Goal: Information Seeking & Learning: Learn about a topic

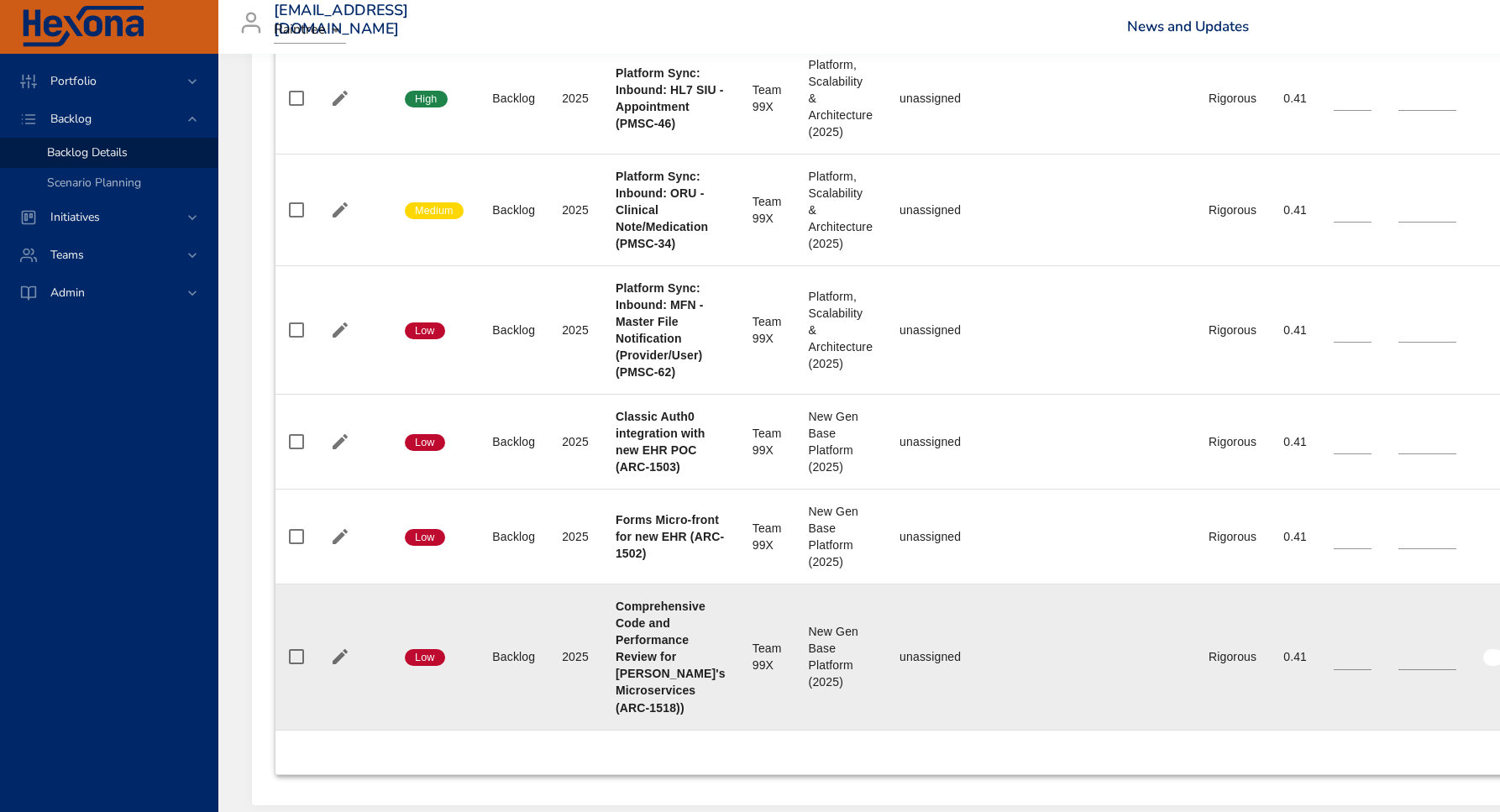
scroll to position [1105, 0]
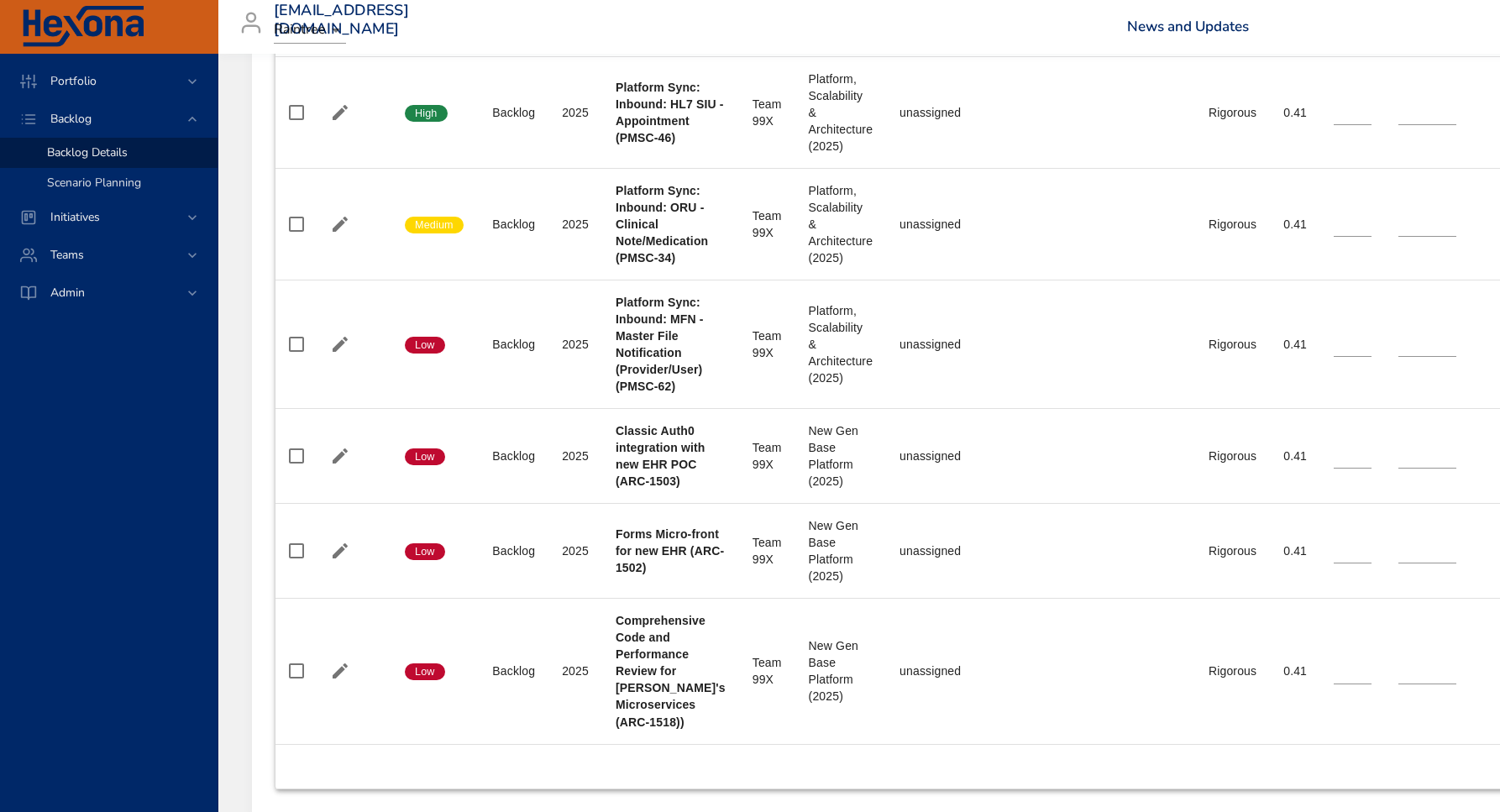
click at [84, 173] on link "Scenario Planning" at bounding box center [109, 183] width 218 height 31
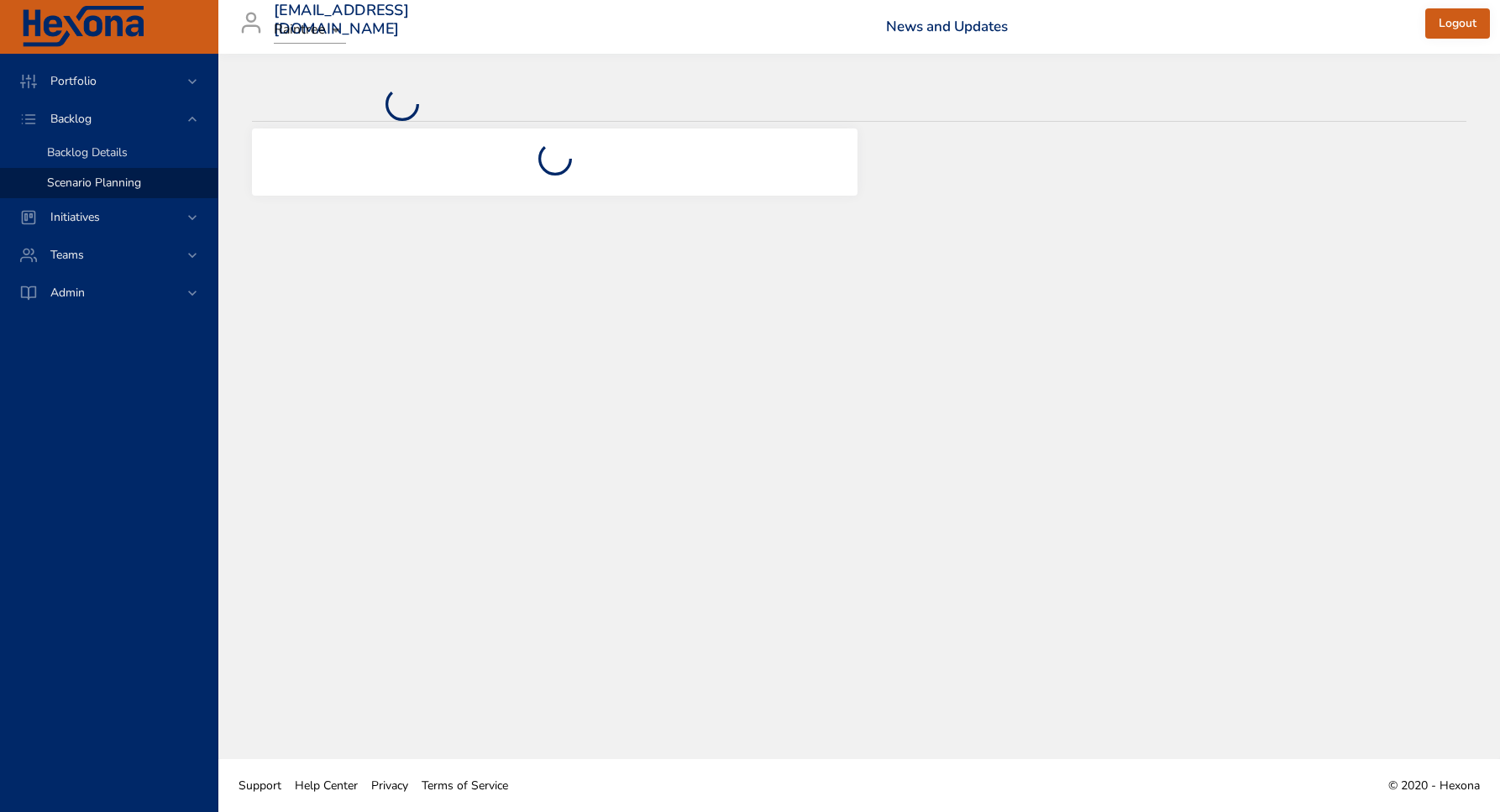
click at [92, 152] on span "Backlog Details" at bounding box center [87, 152] width 80 height 16
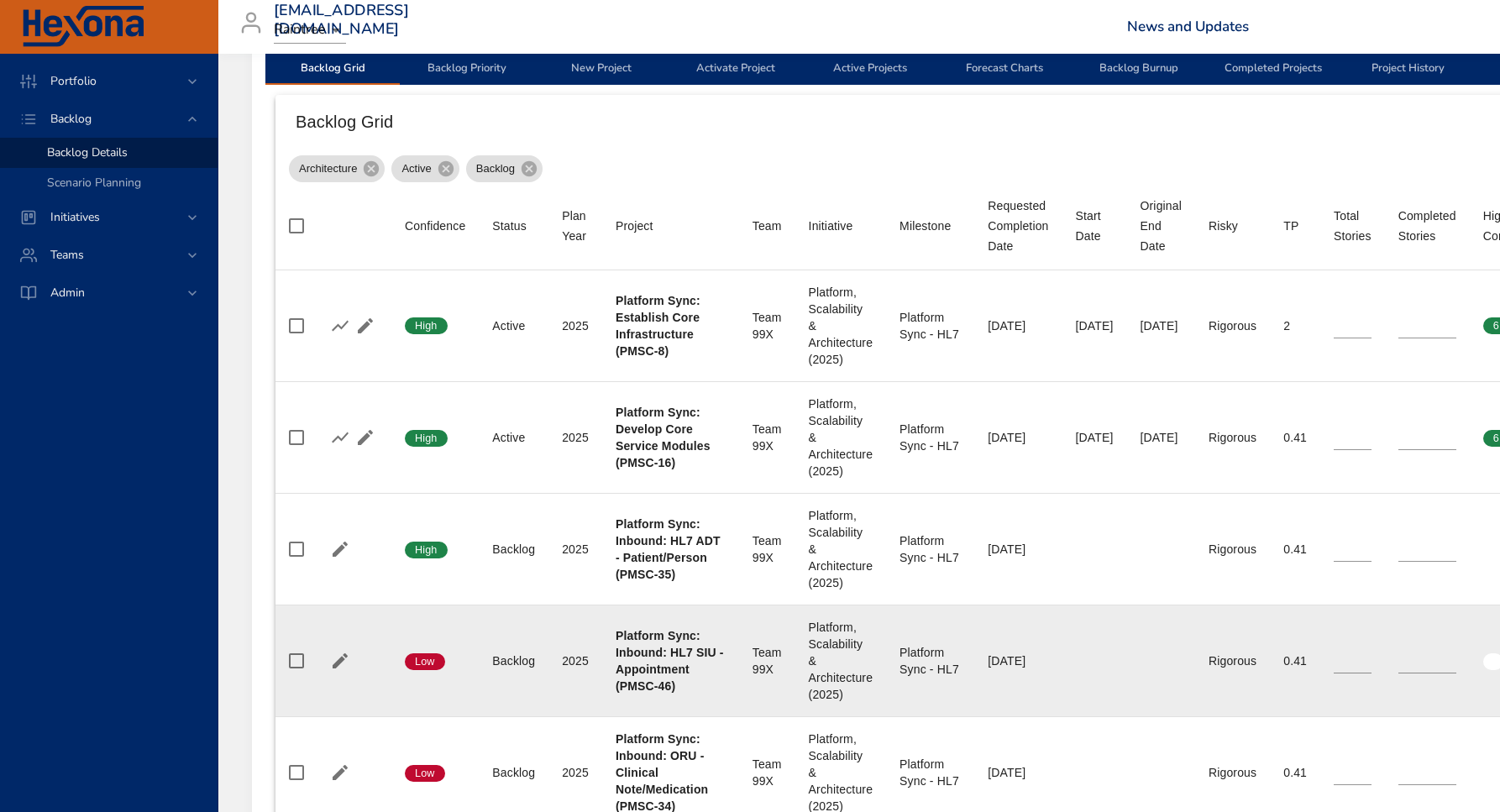
scroll to position [480, 0]
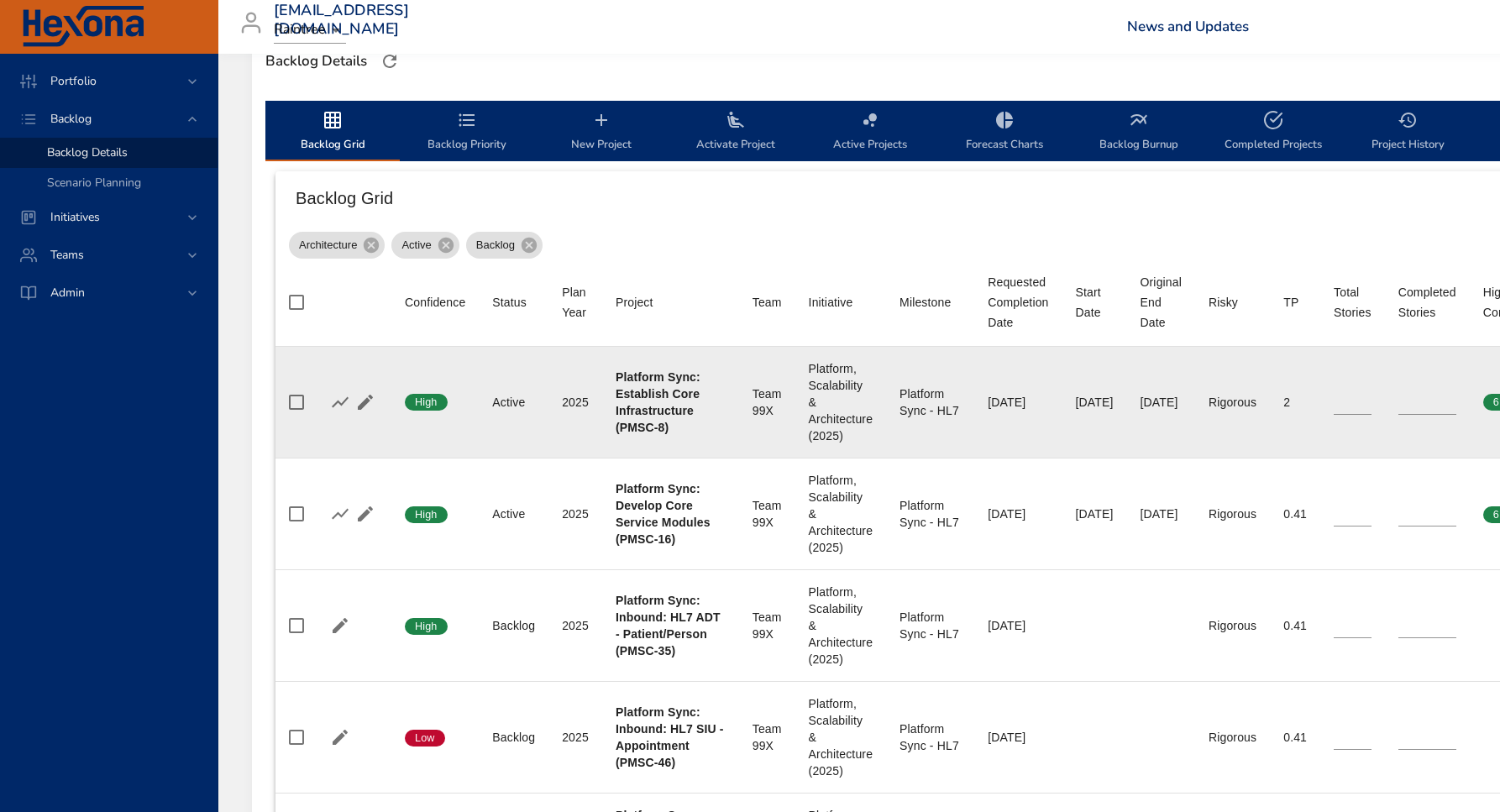
click at [652, 402] on div "Platform Sync: Establish Core Infrastructure (PMSC-8)" at bounding box center [670, 402] width 110 height 67
click at [344, 397] on icon "button" at bounding box center [340, 402] width 20 height 20
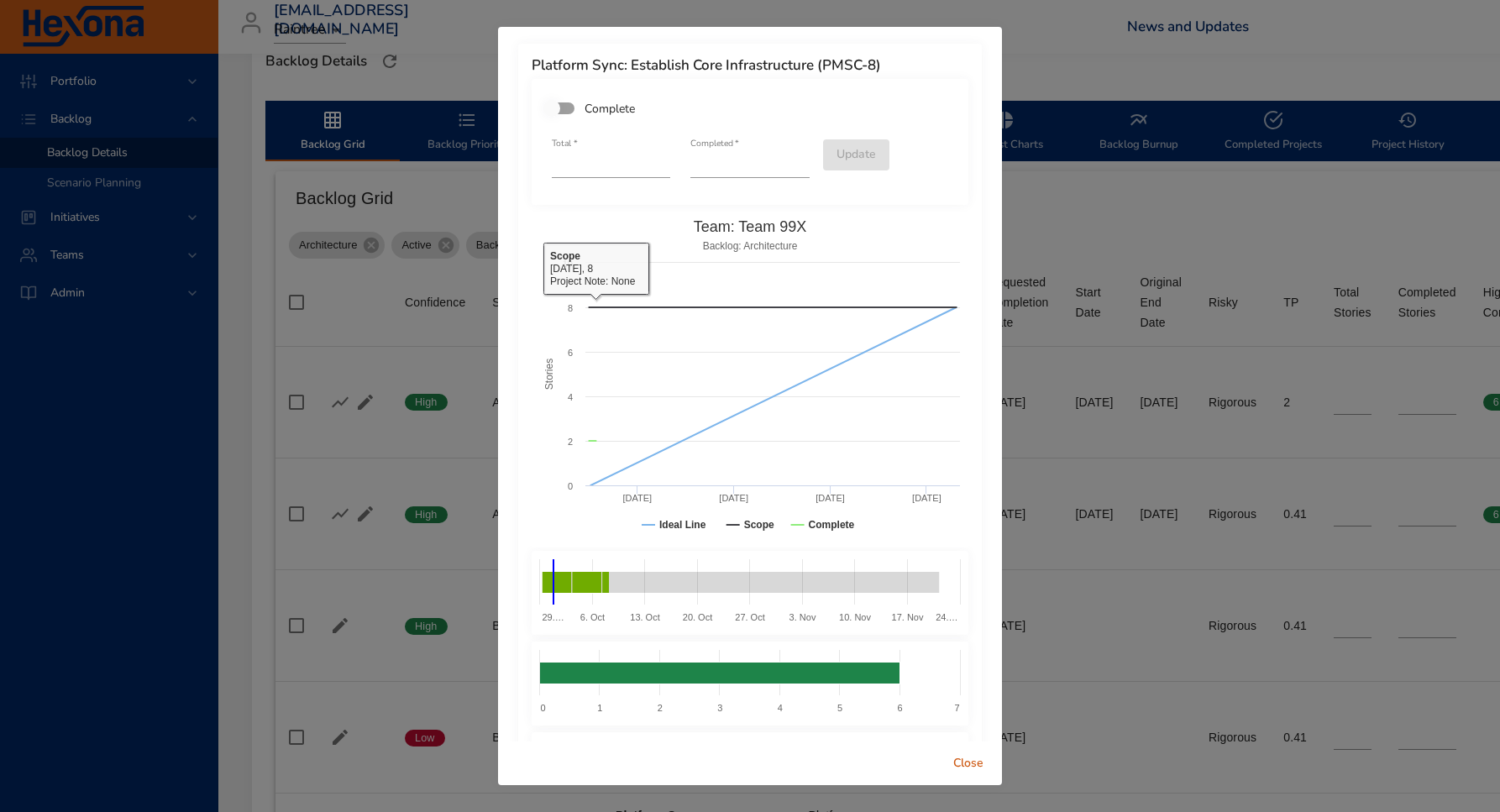
click at [341, 238] on div "Platform Sync: Establish Core Infrastructure (PMSC-8) Complete Total   * * Comp…" at bounding box center [750, 406] width 1500 height 812
click at [981, 684] on span "Close" at bounding box center [969, 763] width 40 height 21
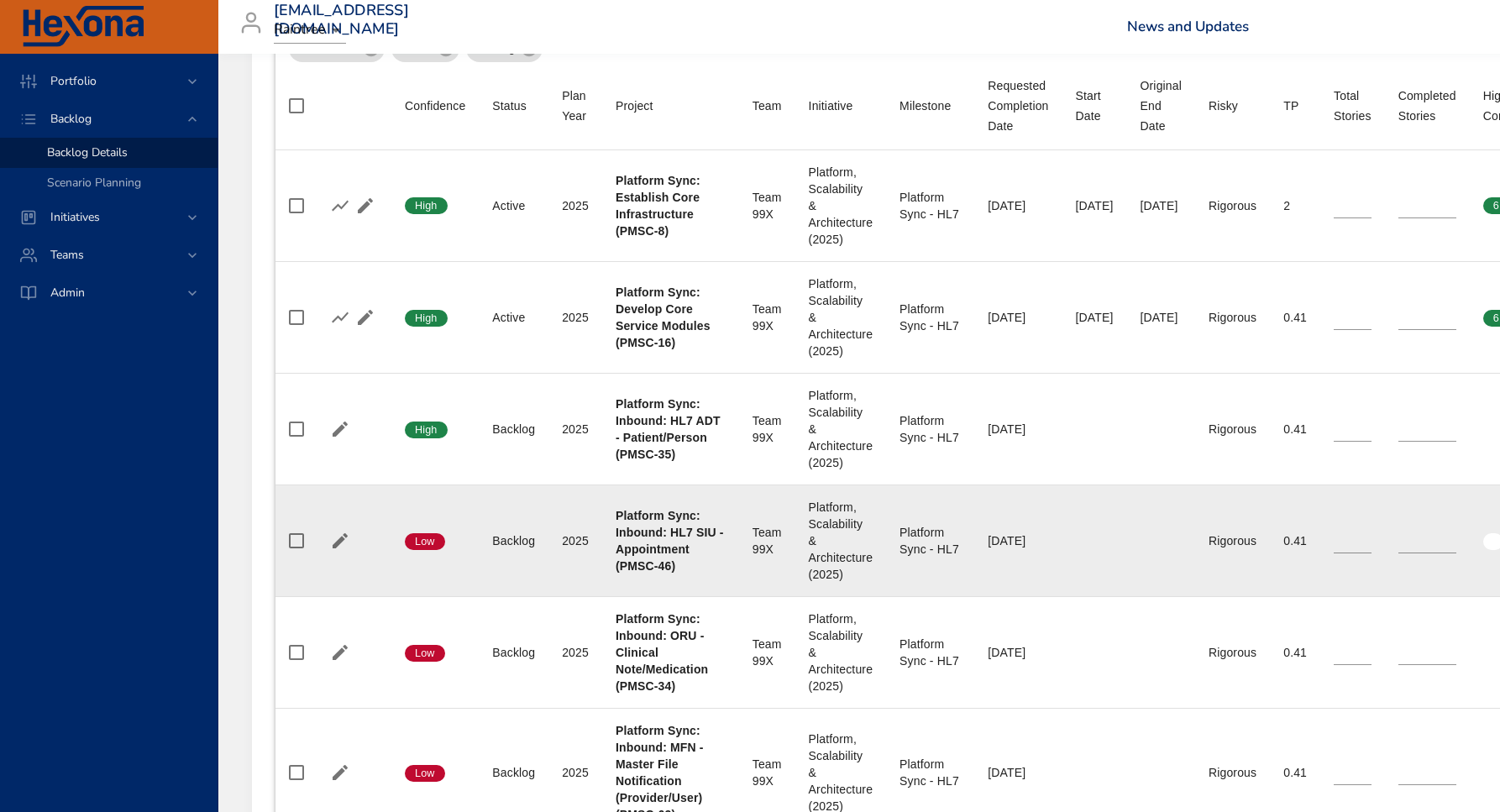
scroll to position [665, 0]
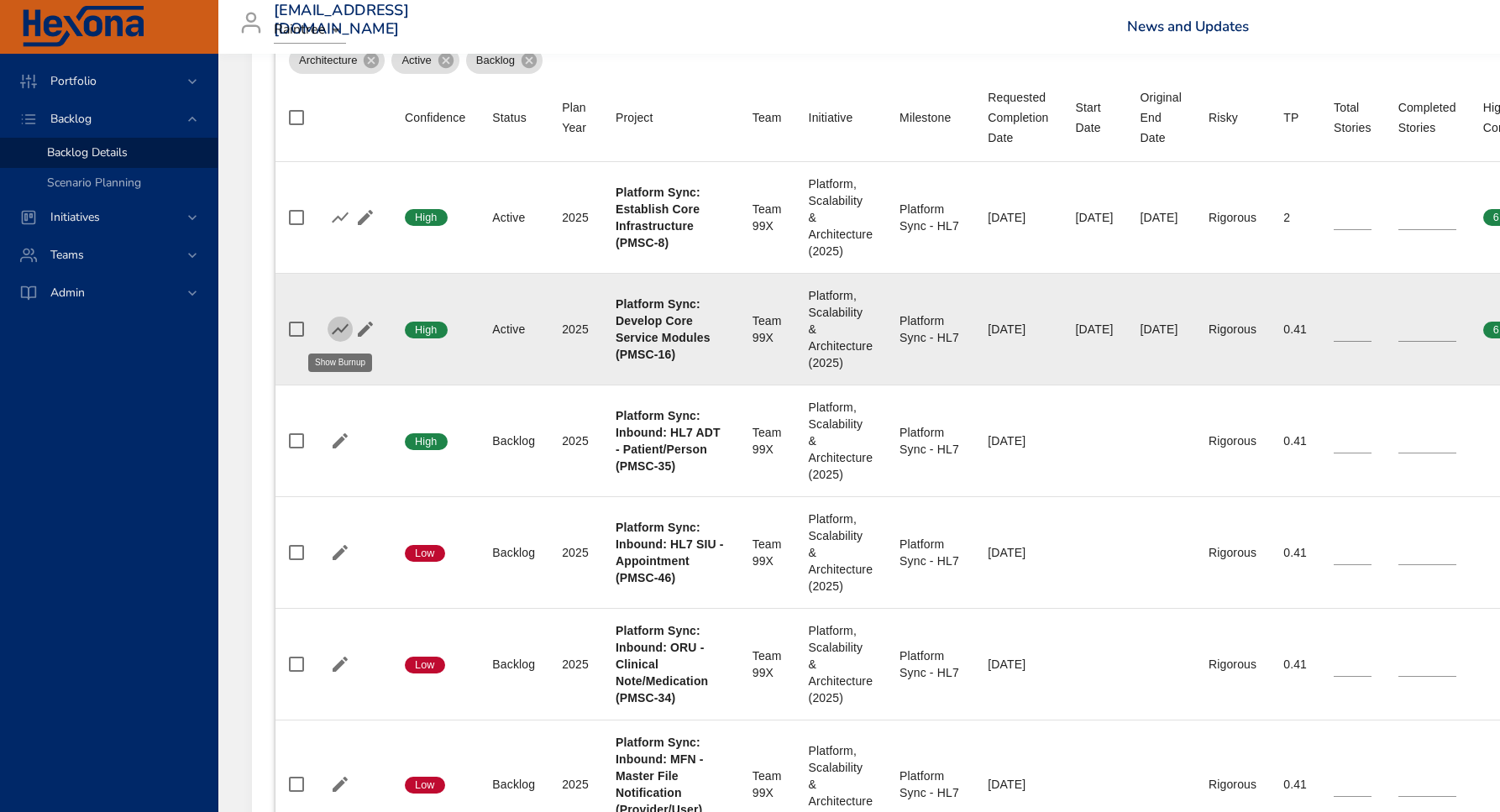
click at [340, 329] on icon "button" at bounding box center [341, 328] width 17 height 10
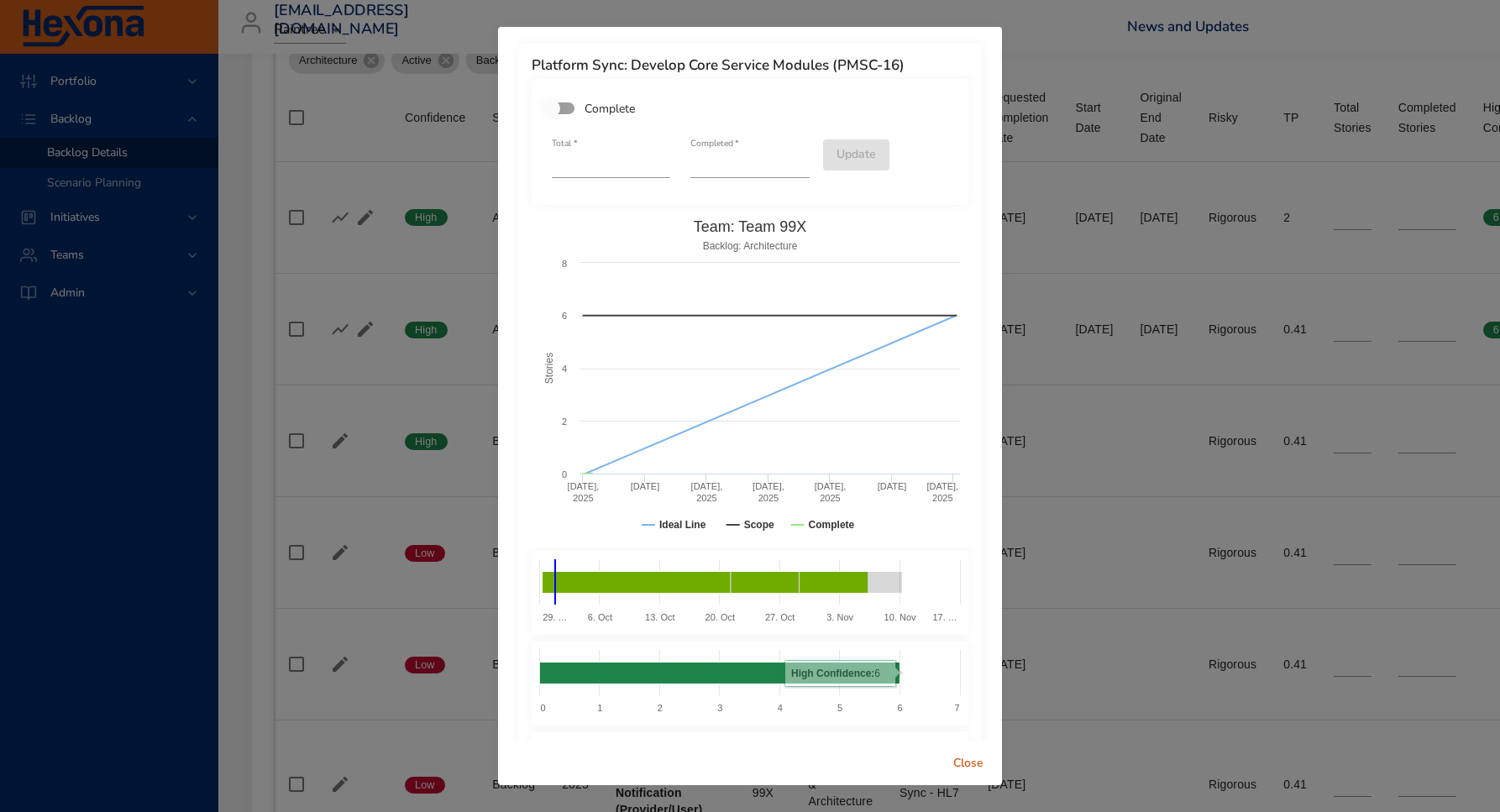
click at [962, 684] on span "Close" at bounding box center [969, 763] width 40 height 21
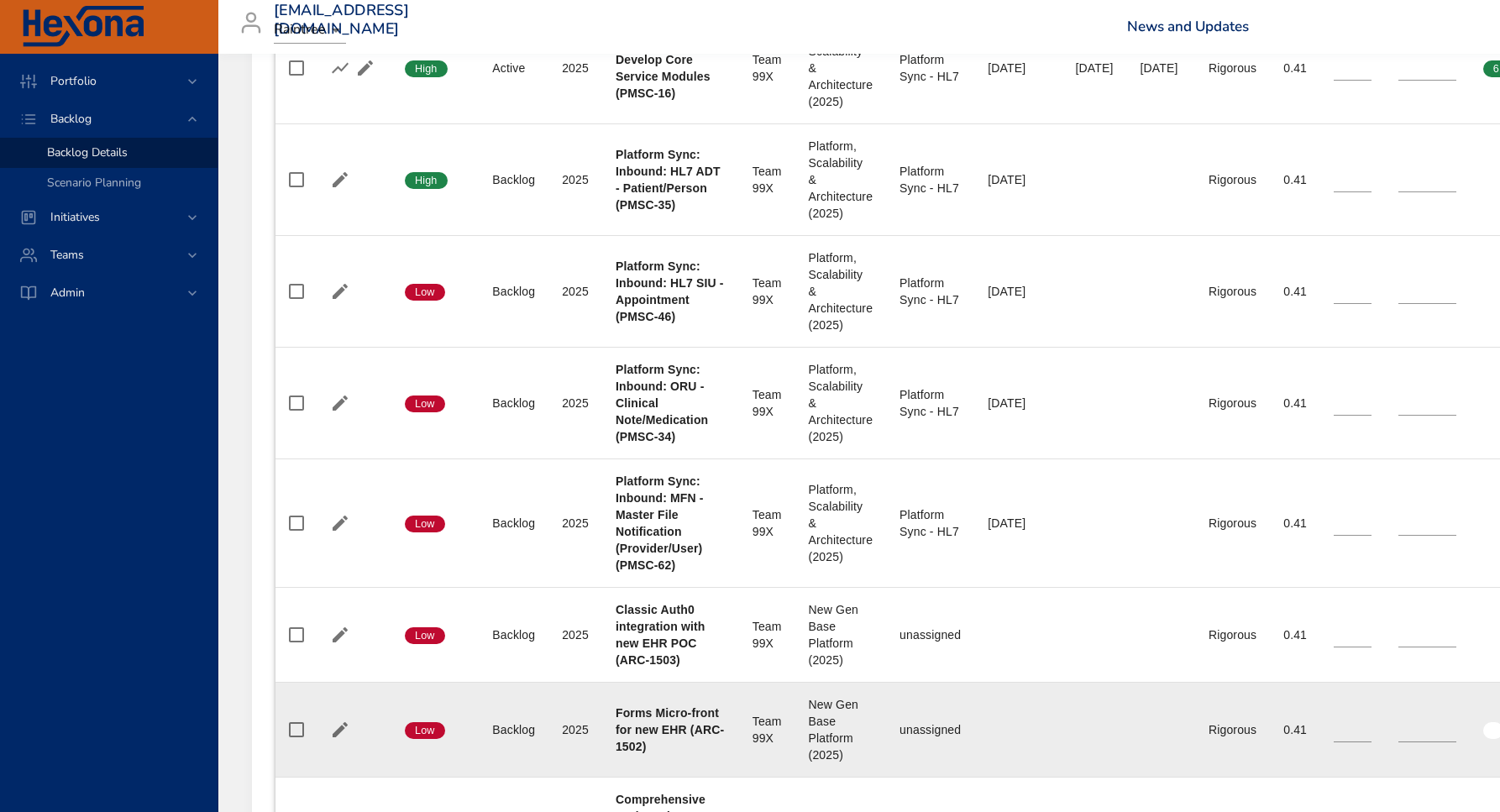
scroll to position [925, 0]
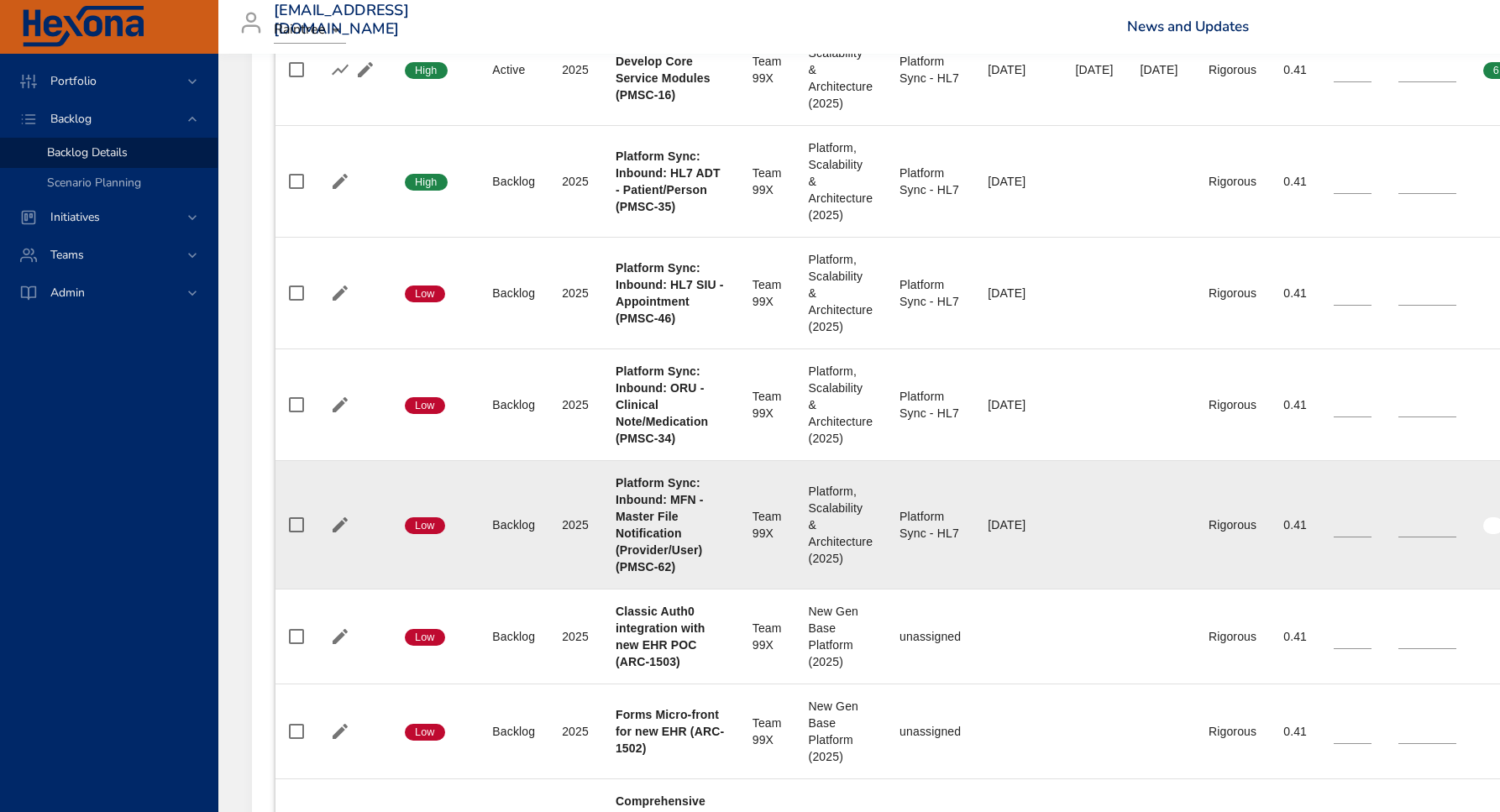
click at [854, 519] on div "Platform, Scalability & Architecture (2025)" at bounding box center [841, 525] width 65 height 84
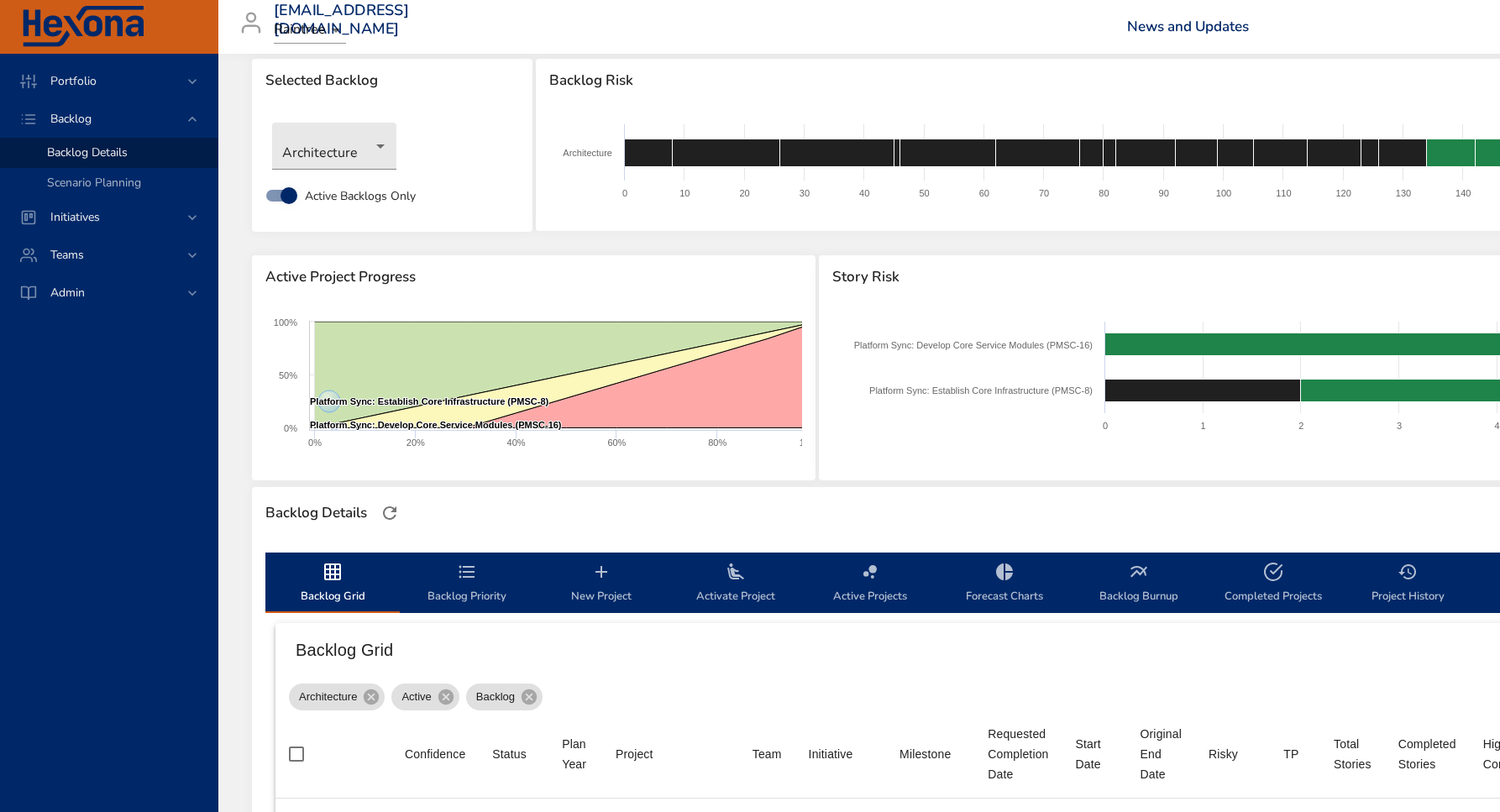
scroll to position [0, 0]
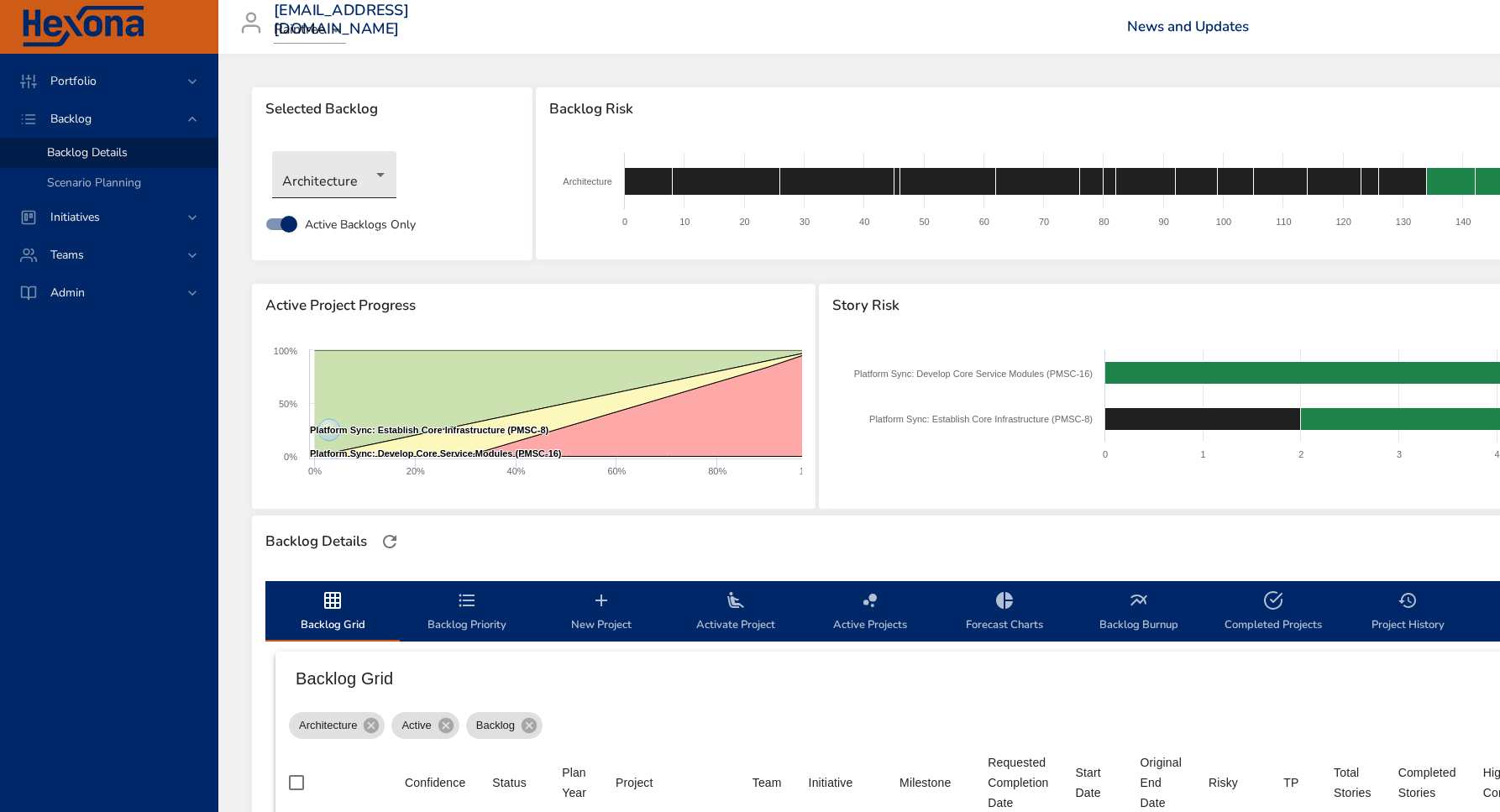
click at [374, 184] on body "Portfolio Backlog Backlog Details Scenario Planning Initiatives Teams Admin pra…" at bounding box center [750, 406] width 1500 height 812
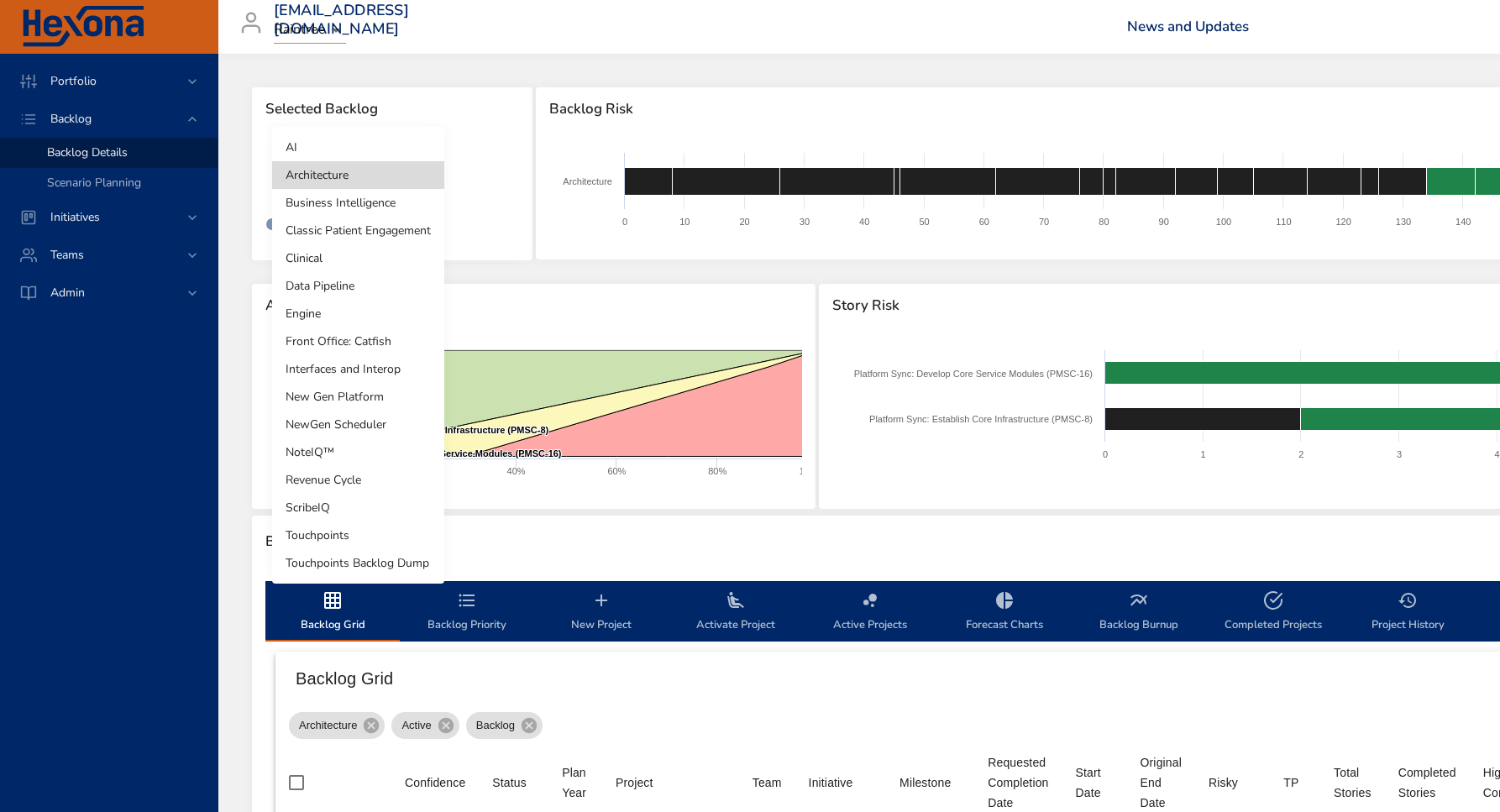
click at [344, 402] on li "New Gen Platform" at bounding box center [358, 396] width 172 height 28
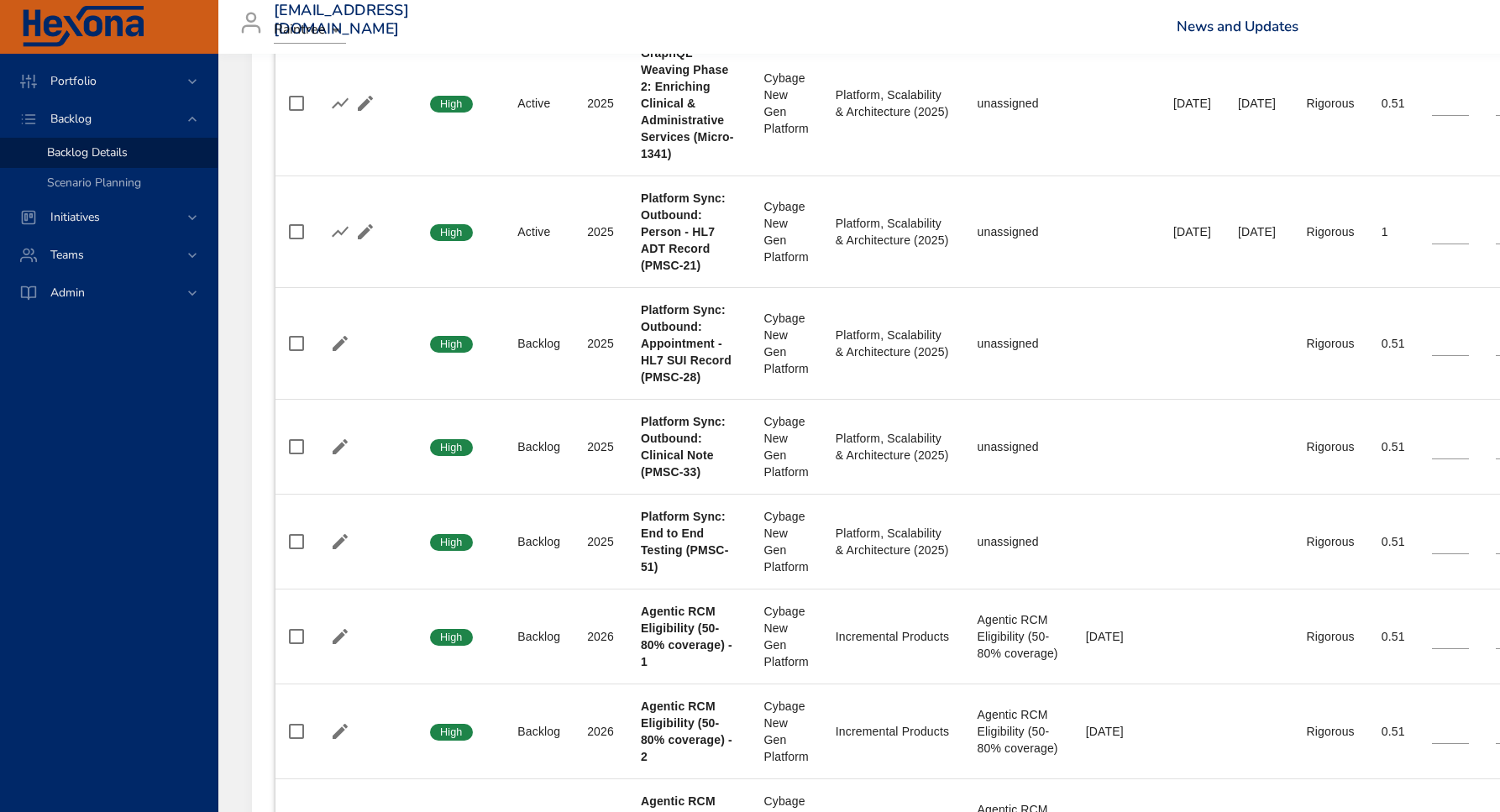
scroll to position [962, 0]
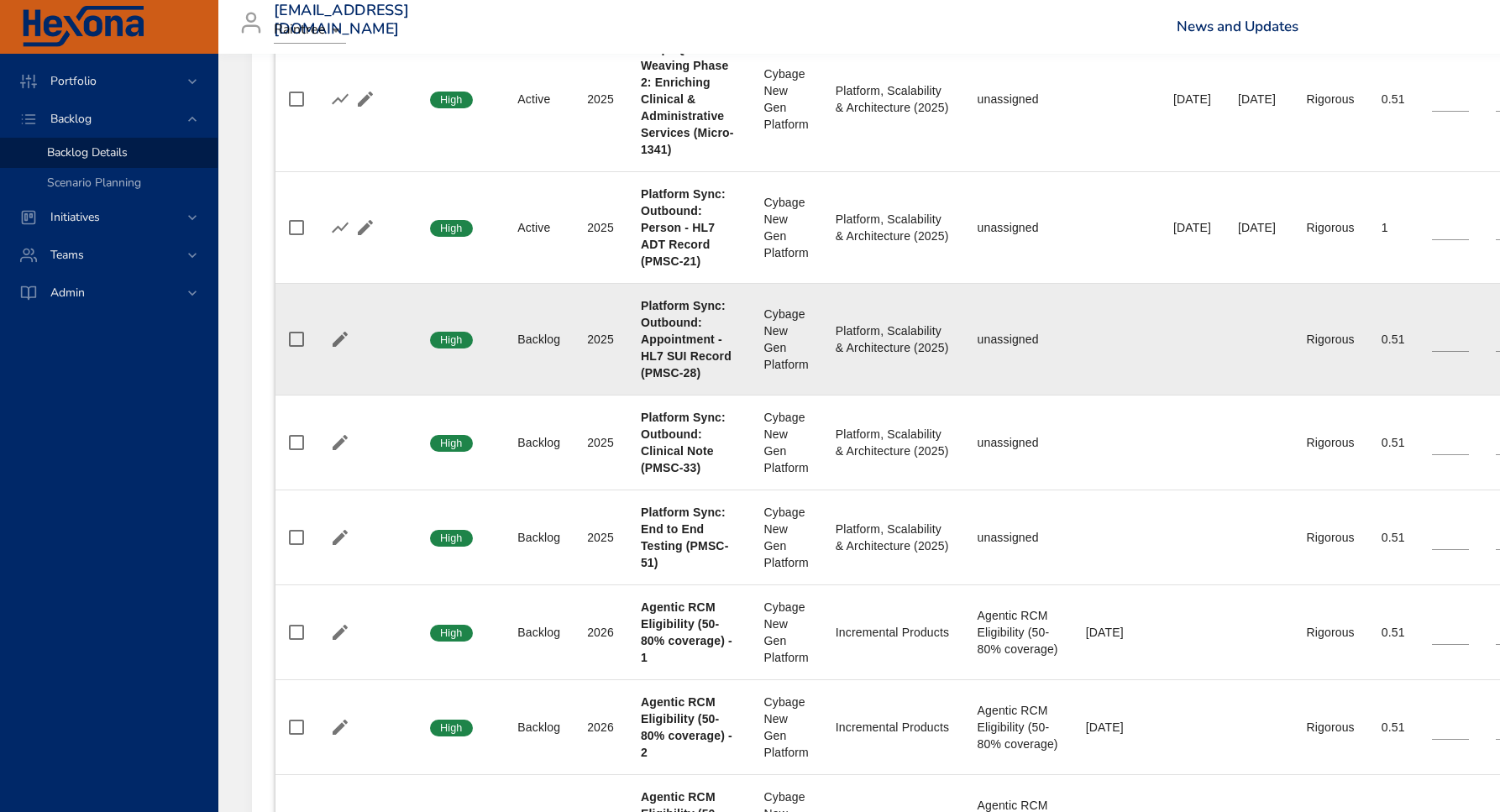
click at [1207, 344] on td "Start Date" at bounding box center [1192, 339] width 65 height 112
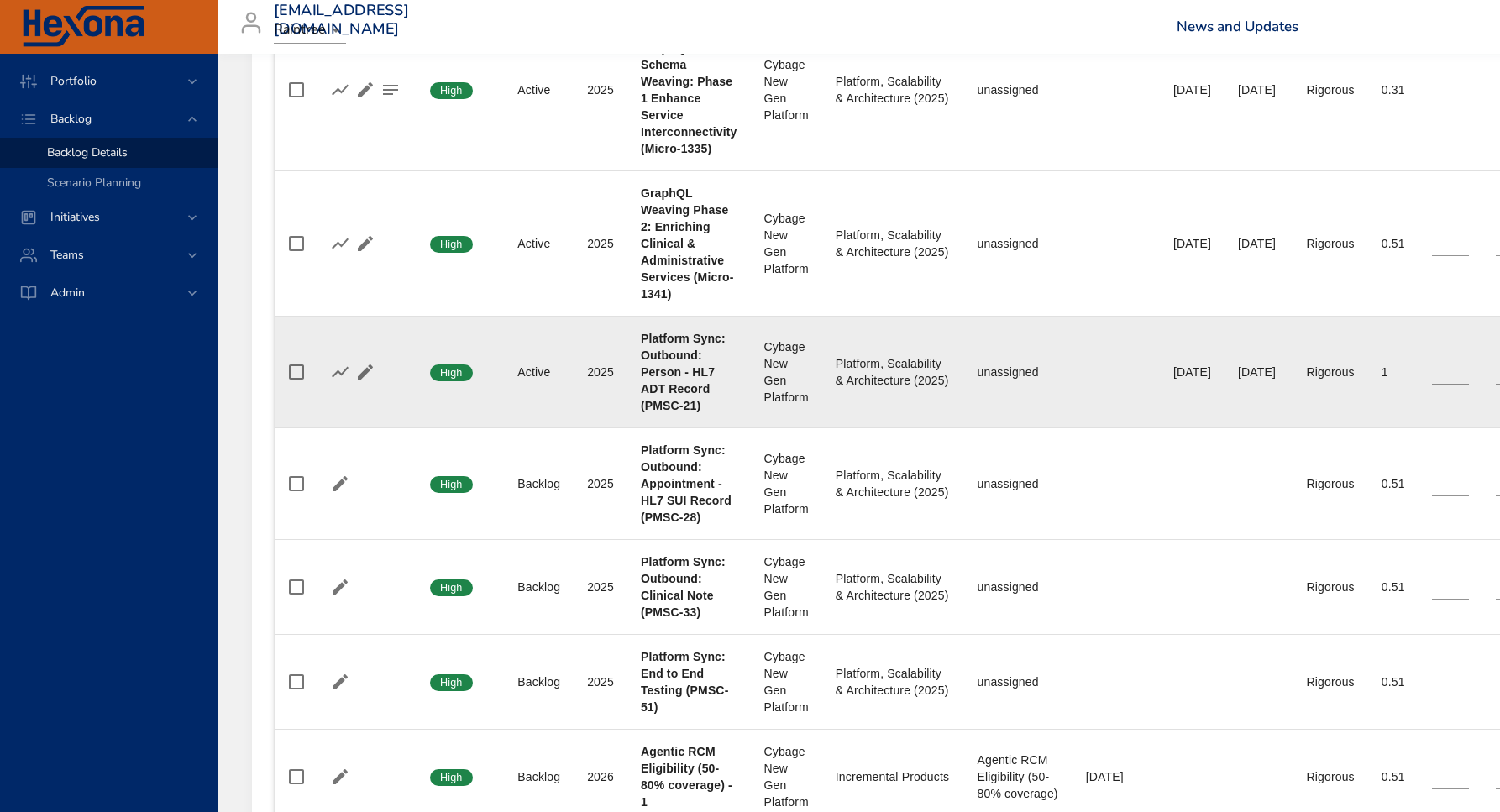
scroll to position [817, 0]
click at [703, 364] on div "Platform Sync: Outbound: Person - HL7 ADT Record (PMSC-21)" at bounding box center [688, 373] width 96 height 84
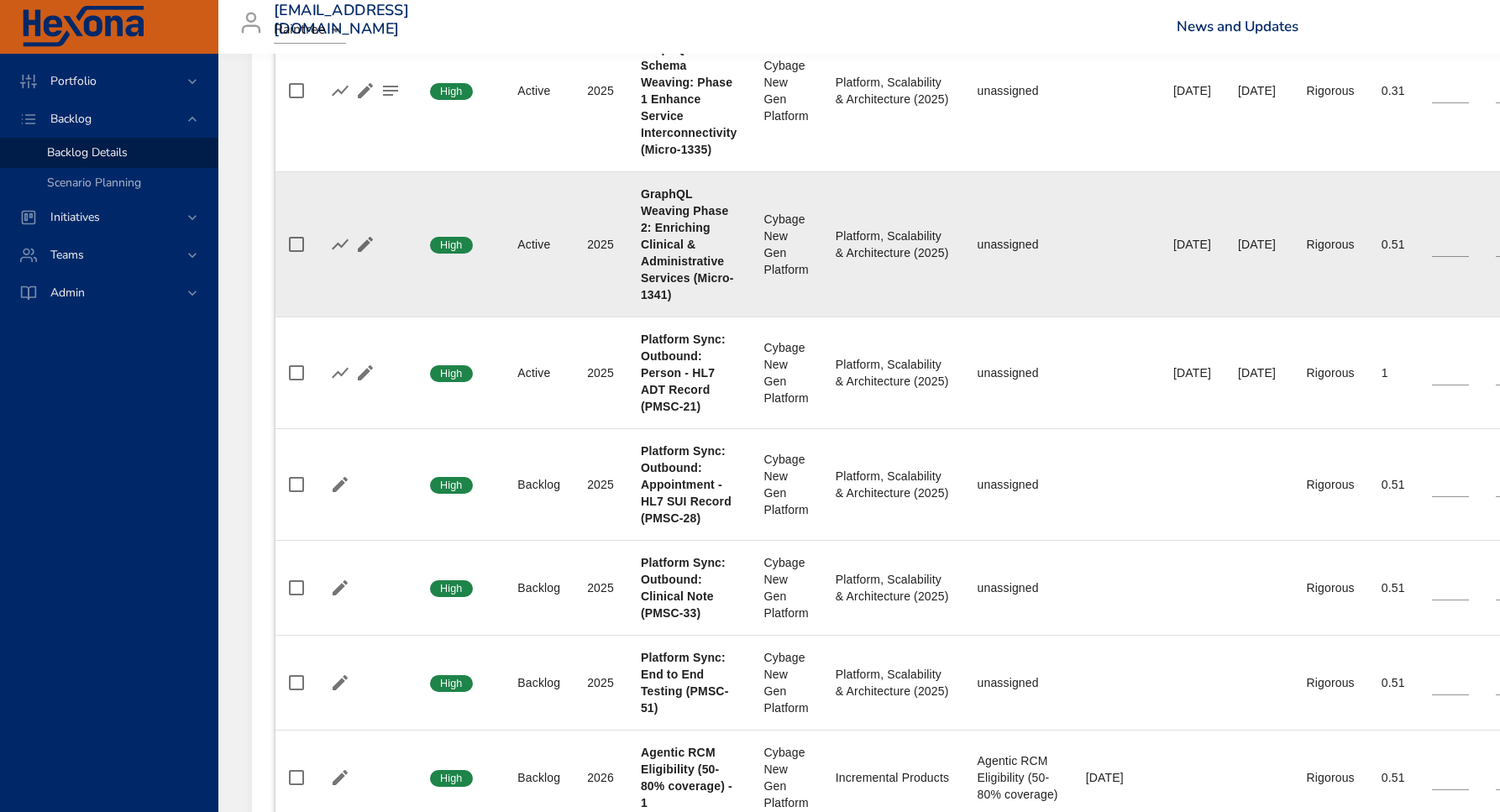
click at [696, 262] on b "GraphQL Weaving Phase 2: Enriching Clinical & Administrative Services (Micro-13…" at bounding box center [687, 244] width 94 height 115
click at [343, 240] on icon "button" at bounding box center [340, 244] width 20 height 20
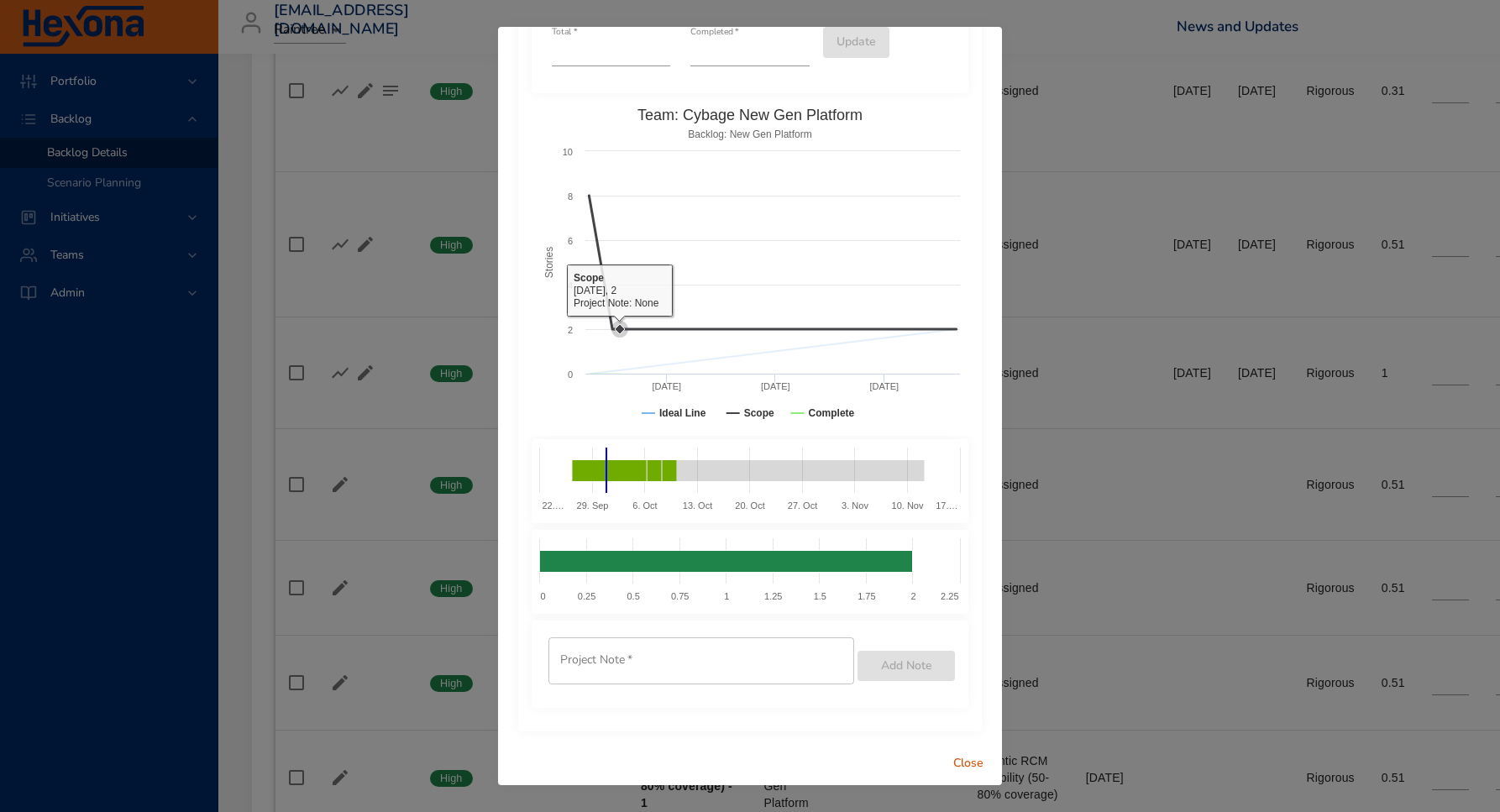
scroll to position [0, 0]
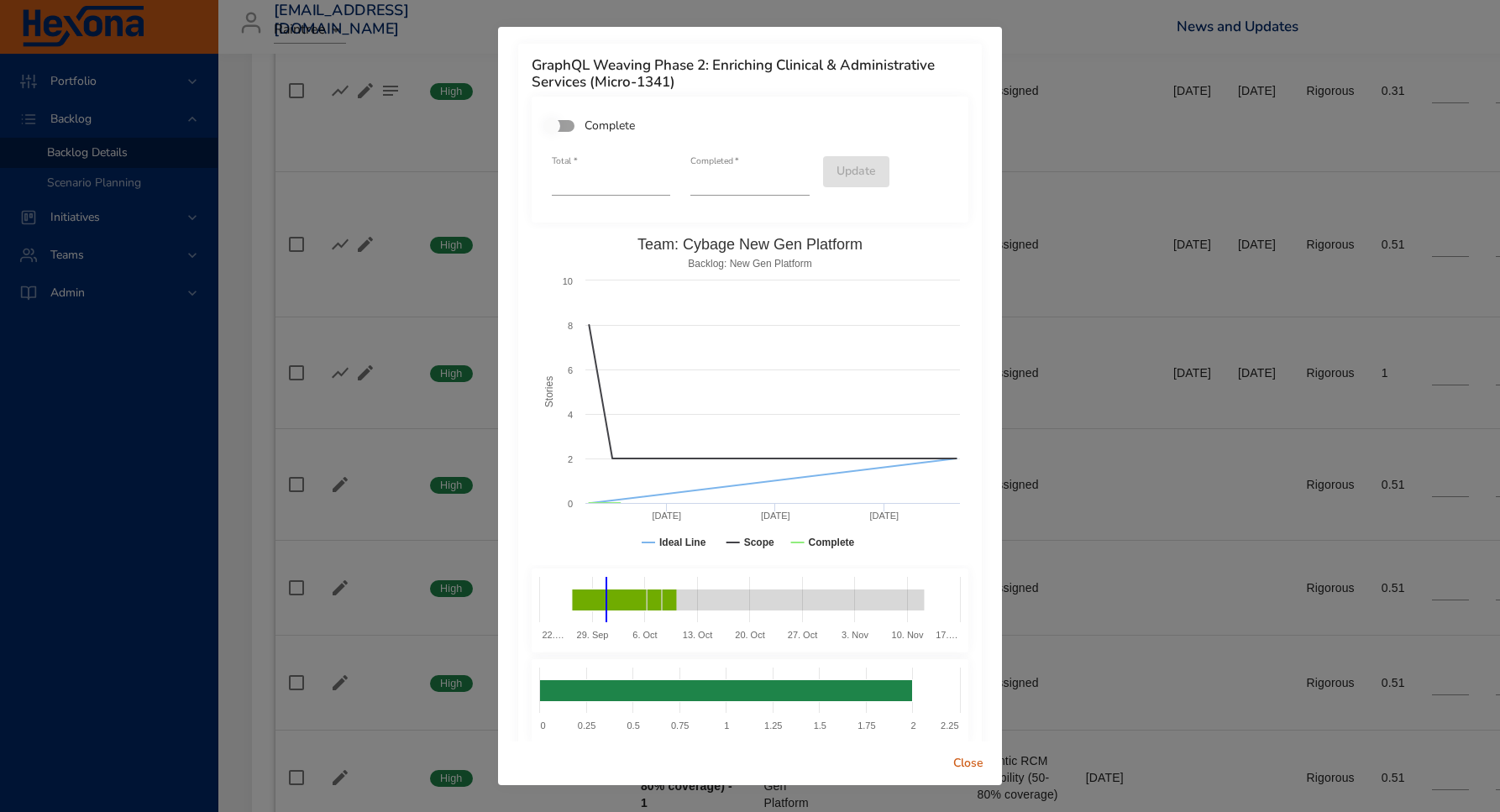
click at [972, 684] on span "Close" at bounding box center [969, 763] width 40 height 21
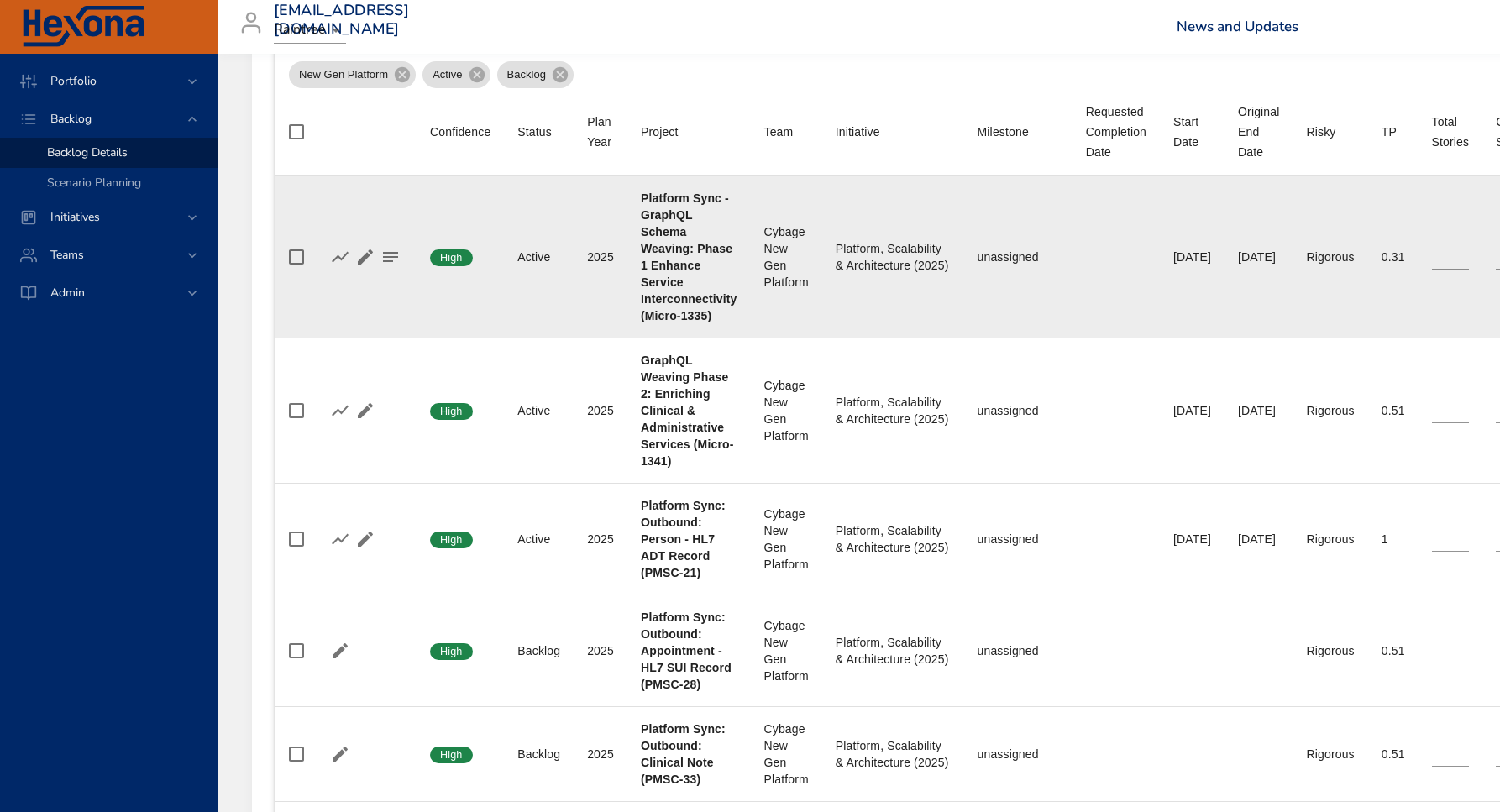
scroll to position [690, 0]
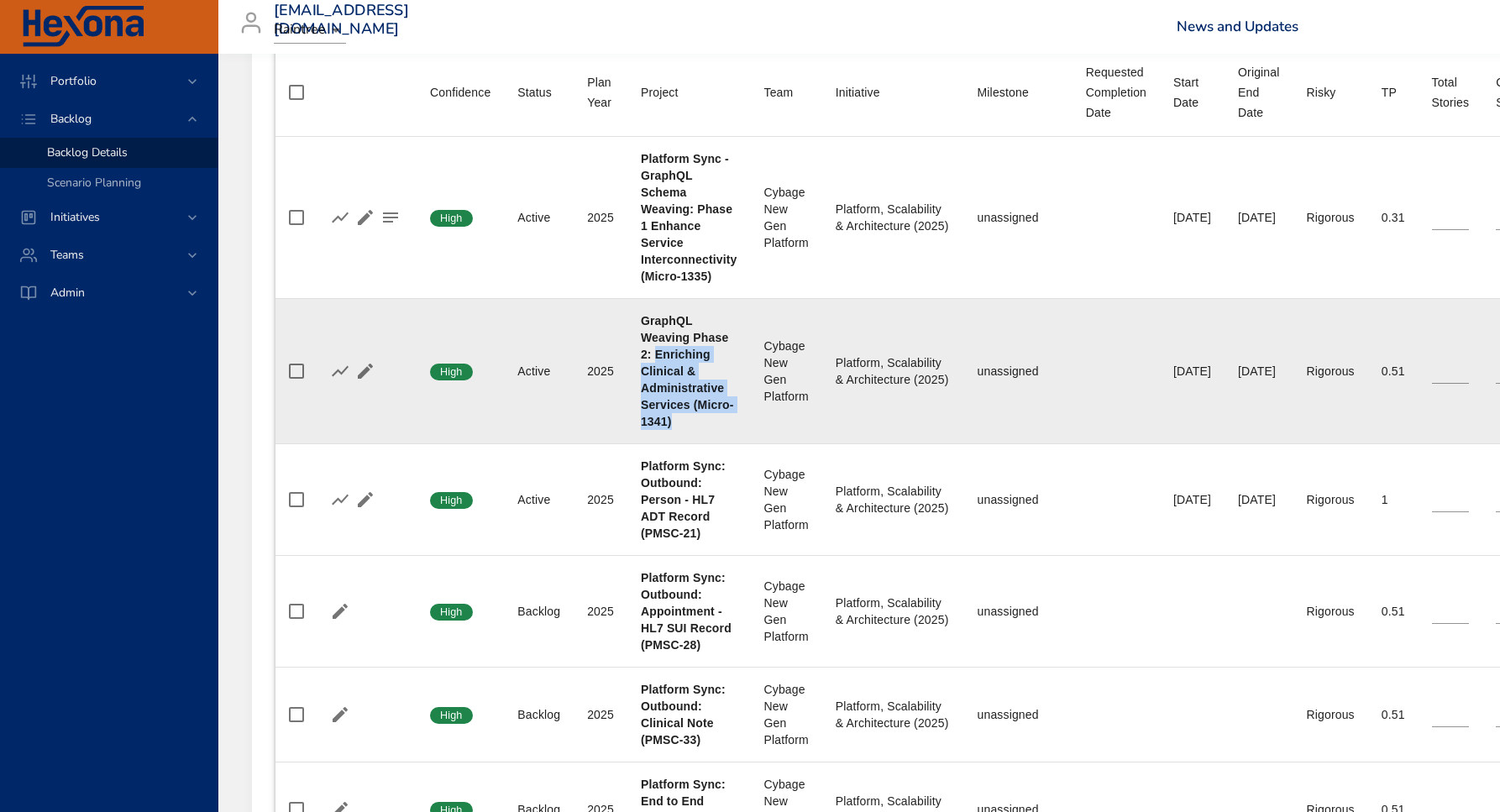
drag, startPoint x: 655, startPoint y: 353, endPoint x: 671, endPoint y: 417, distance: 66.0
click at [671, 417] on div "GraphQL Weaving Phase 2: Enriching Clinical & Administrative Services (Micro-13…" at bounding box center [688, 370] width 96 height 117
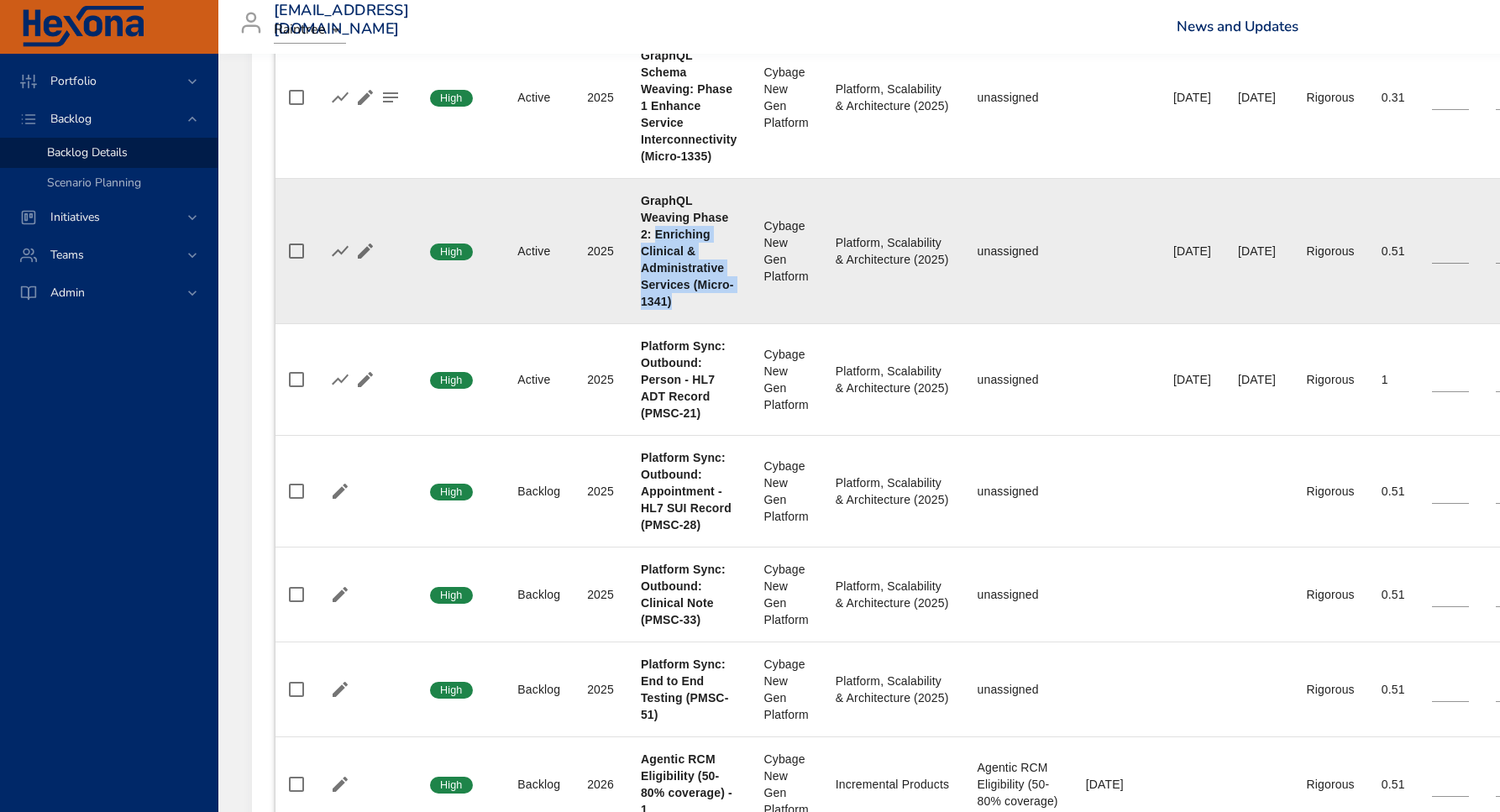
scroll to position [827, 0]
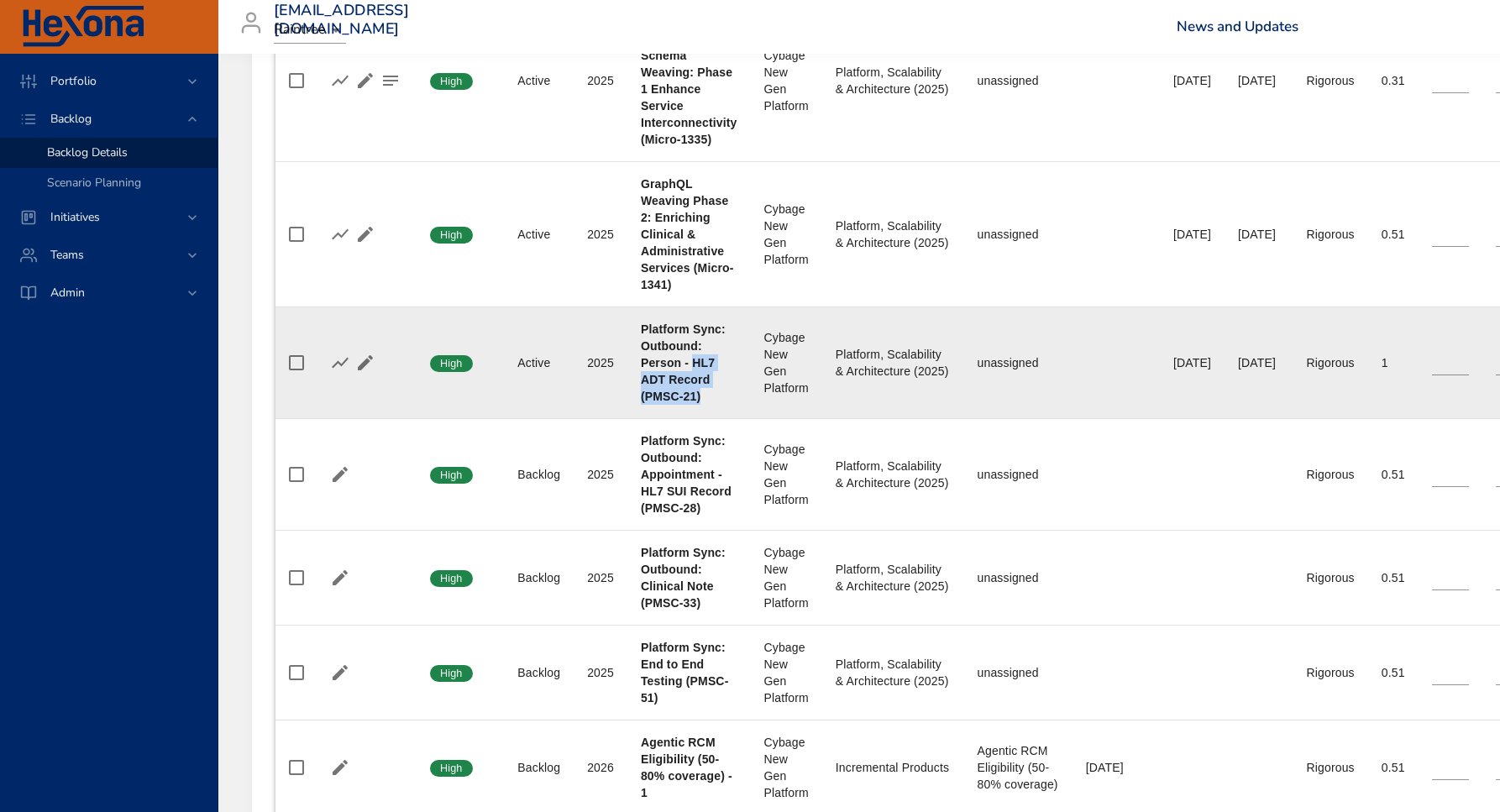
drag, startPoint x: 691, startPoint y: 355, endPoint x: 707, endPoint y: 393, distance: 41.2
click at [707, 391] on div "Platform Sync: Outbound: Person - HL7 ADT Record (PMSC-21)" at bounding box center [688, 363] width 96 height 84
click at [709, 396] on div "Platform Sync: Outbound: Person - HL7 ADT Record (PMSC-21)" at bounding box center [688, 363] width 96 height 84
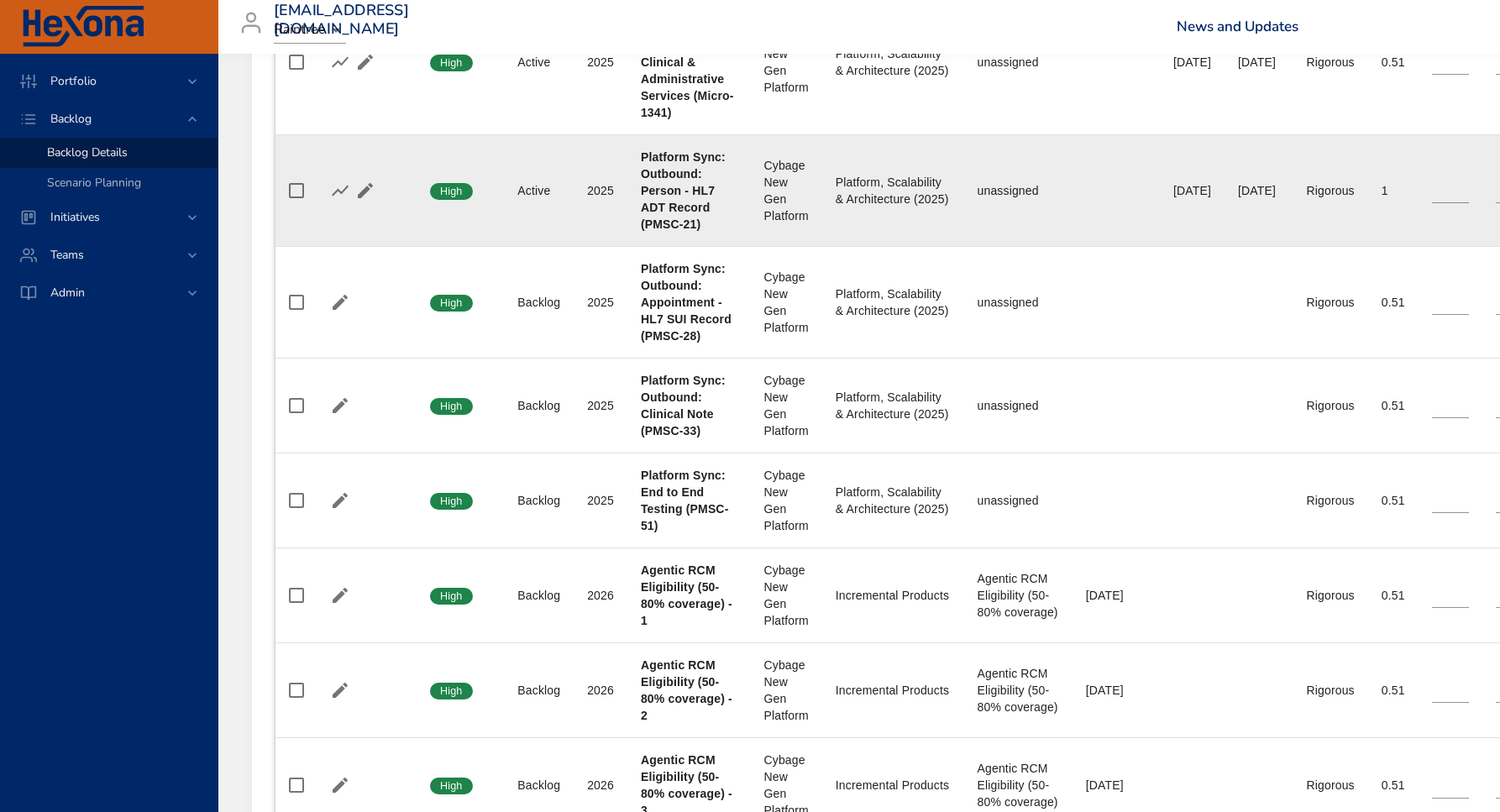
scroll to position [1000, 0]
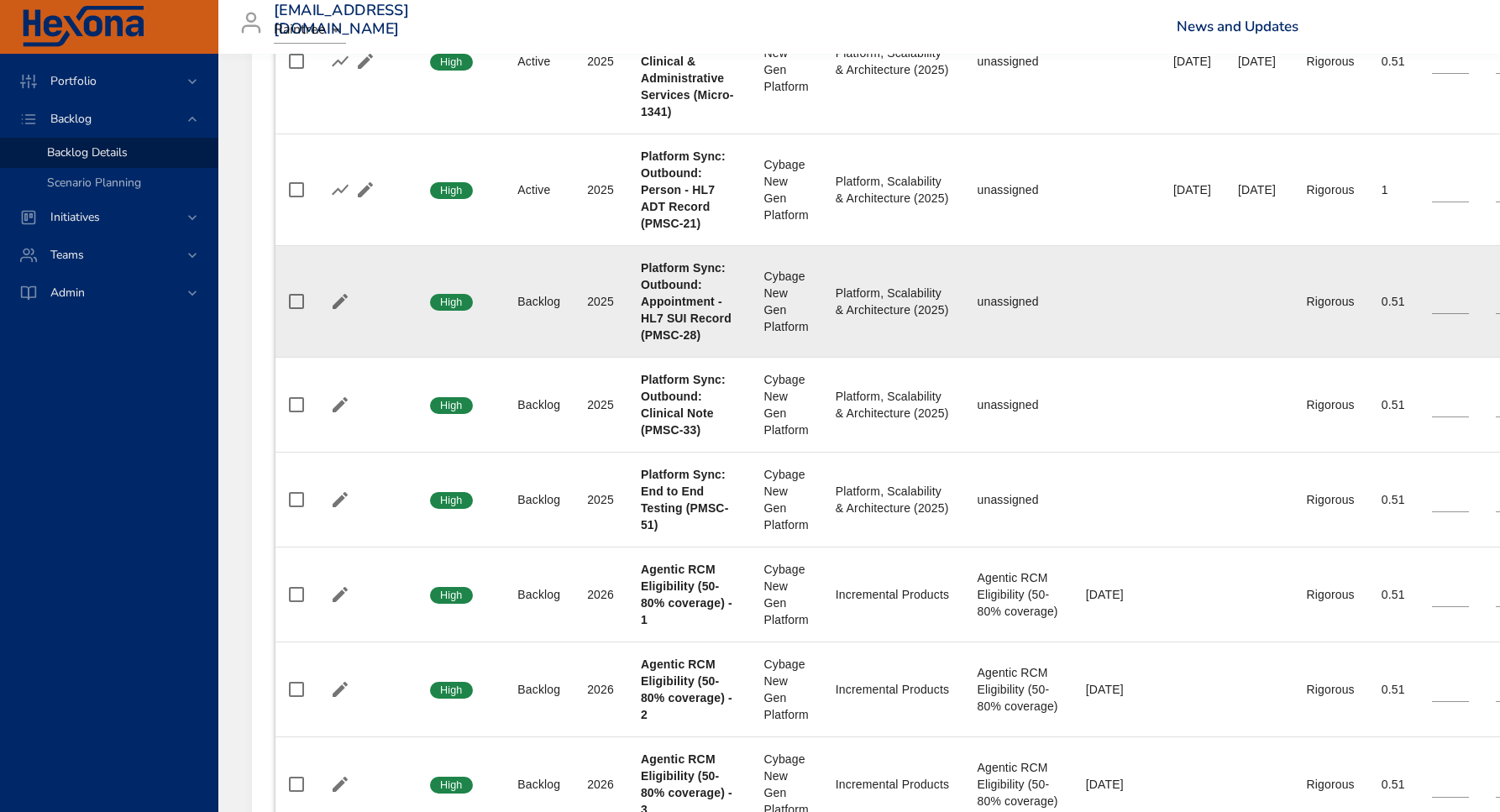
click at [694, 322] on b "Platform Sync: Outbound: Appointment - HL7 SUI Record (PMSC-28)" at bounding box center [685, 302] width 91 height 80
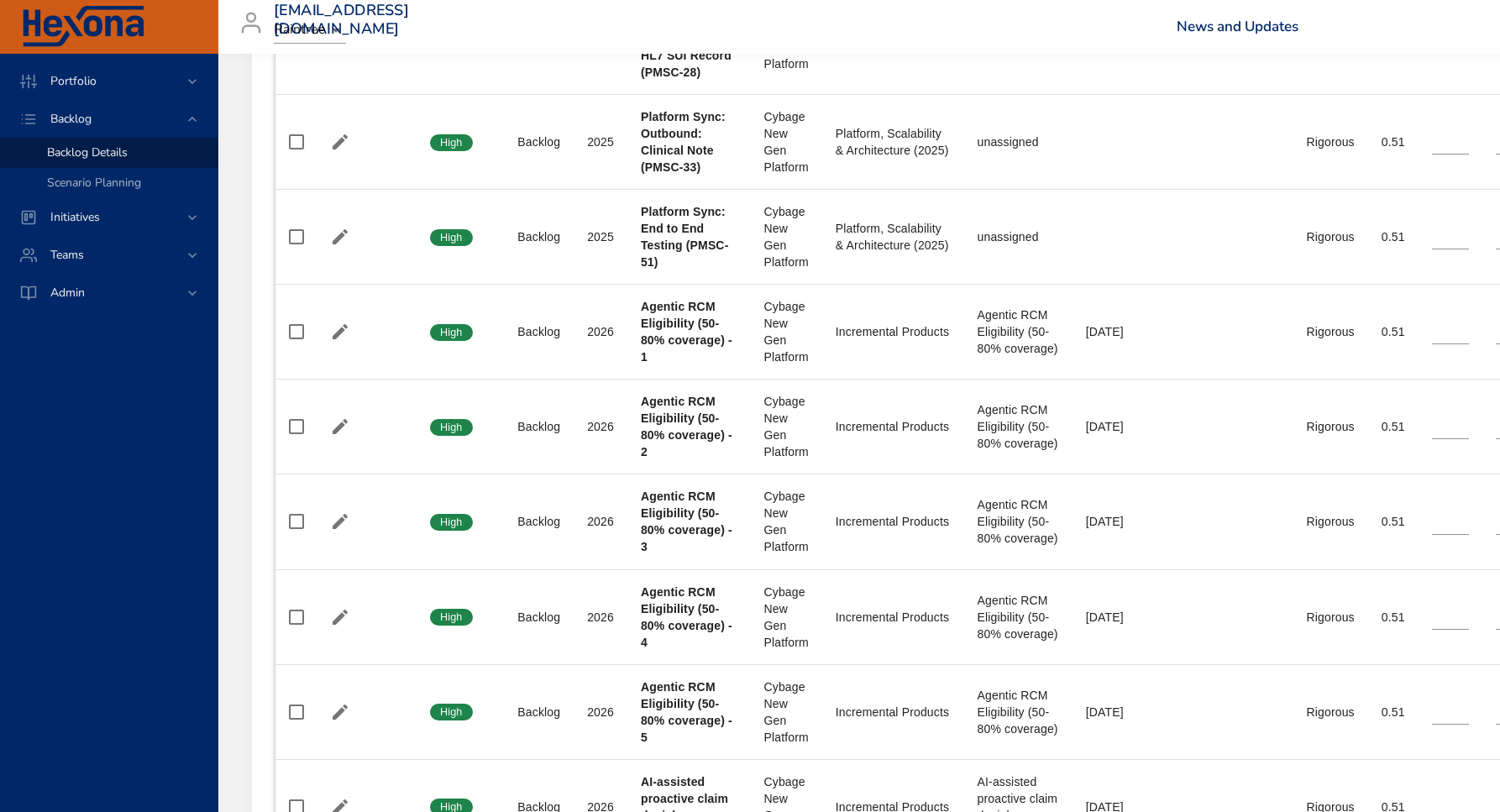
scroll to position [1264, 0]
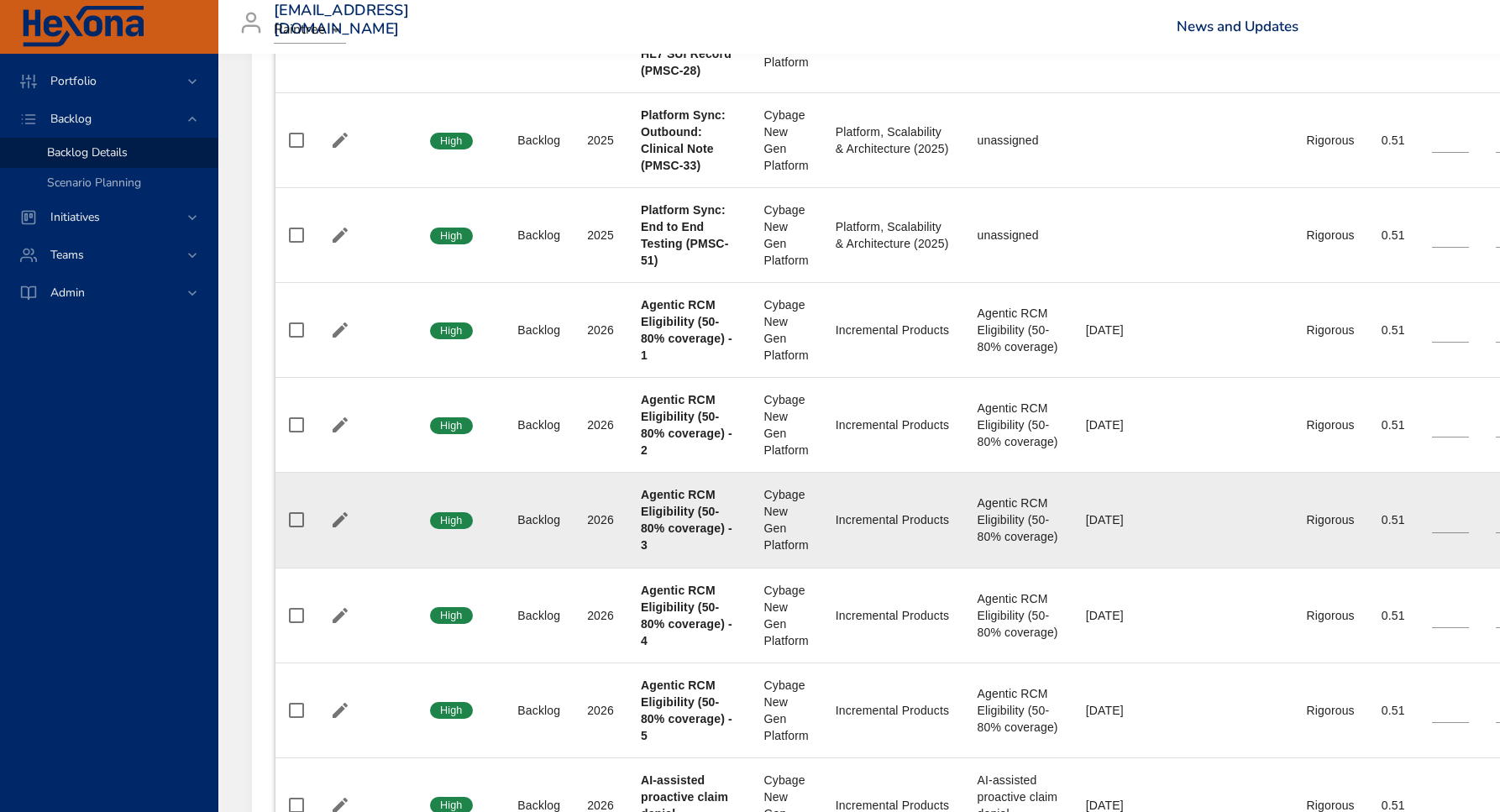
click at [668, 527] on b "Agentic RCM Eligibility (50-80% coverage) - 3" at bounding box center [686, 519] width 92 height 64
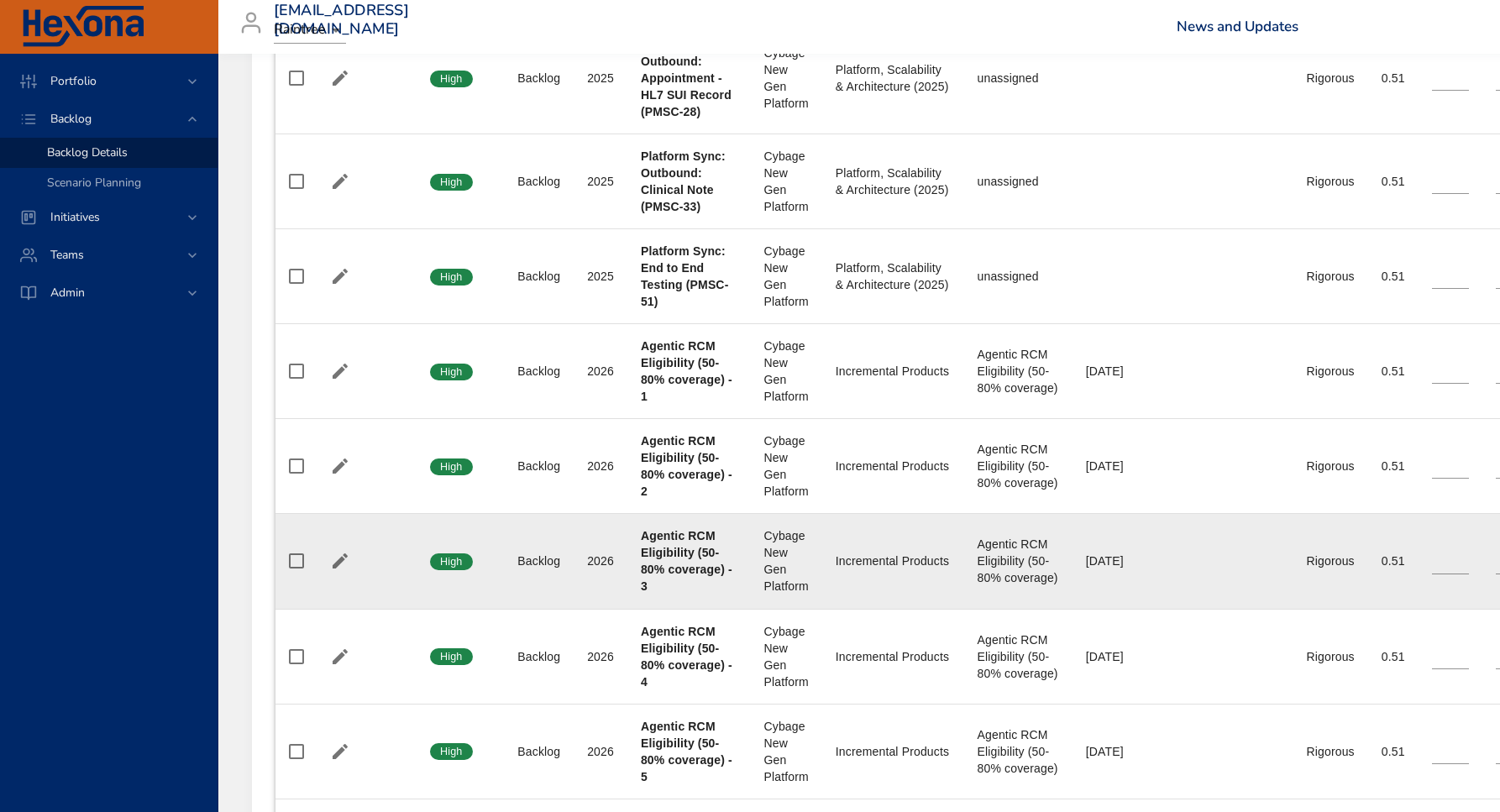
scroll to position [1221, 0]
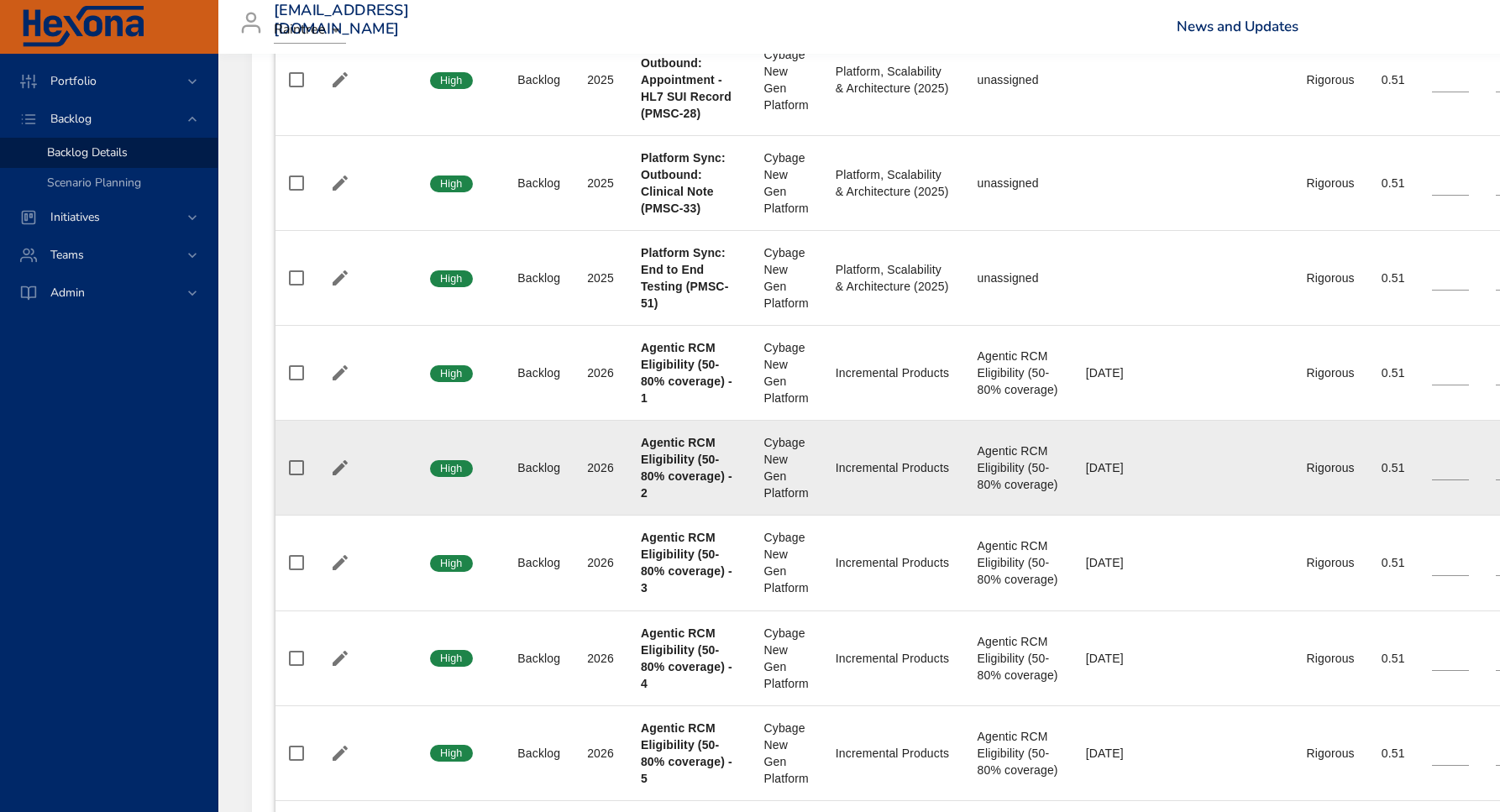
click at [676, 453] on b "Agentic RCM Eligibility (50-80% coverage) - 2" at bounding box center [686, 468] width 92 height 64
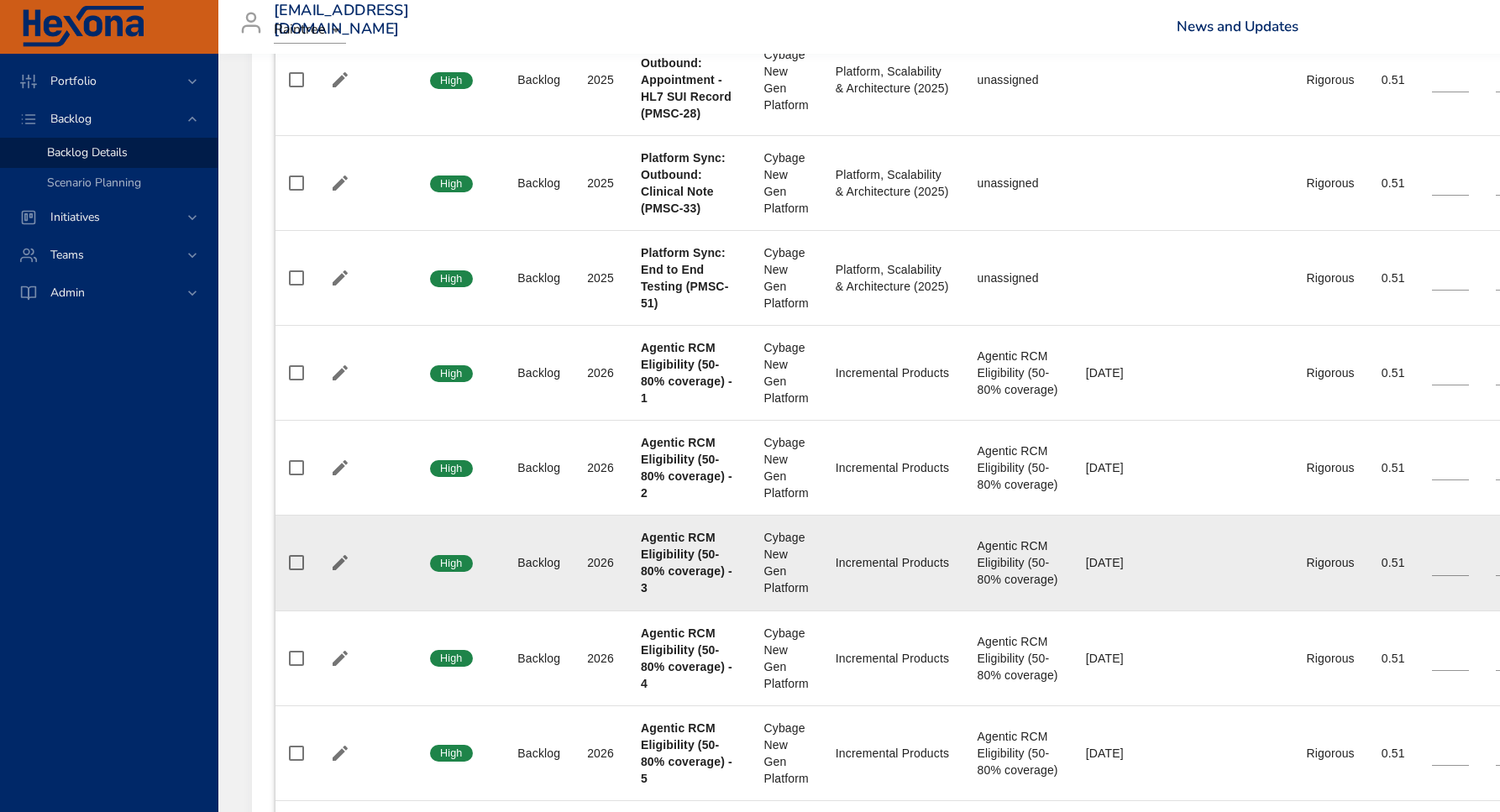
click at [887, 556] on div "Incremental Products" at bounding box center [893, 563] width 115 height 17
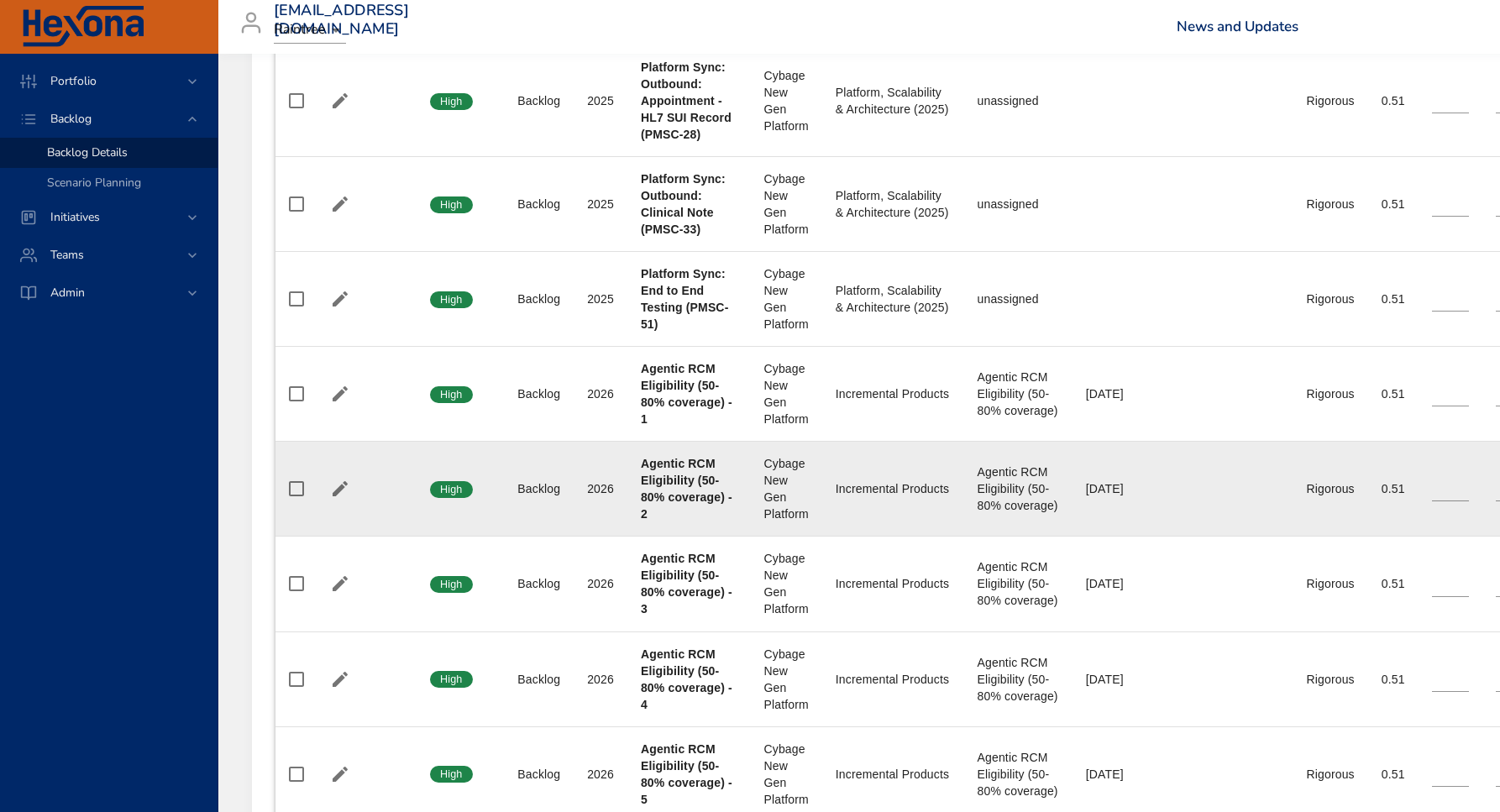
scroll to position [1197, 0]
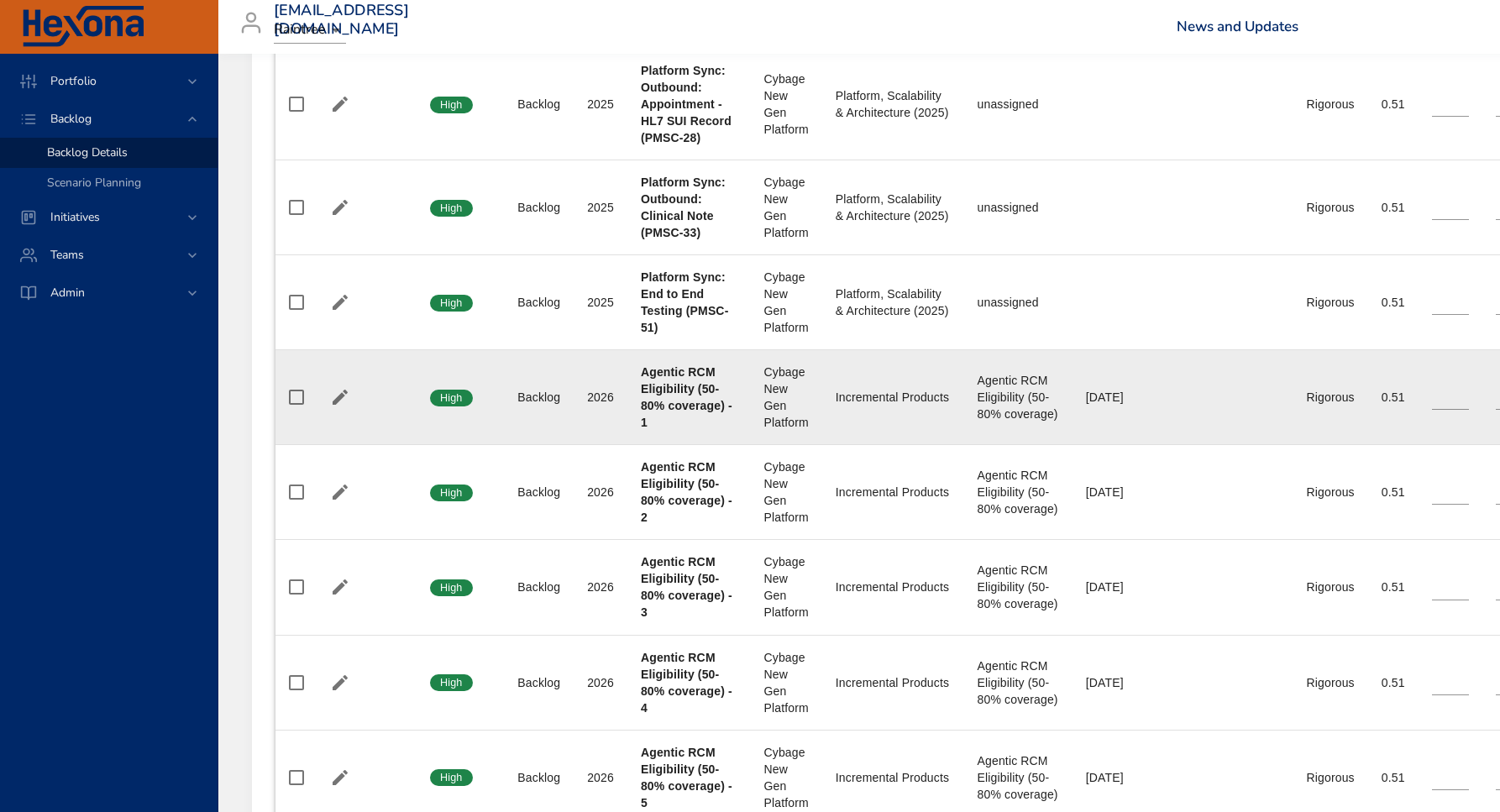
click at [997, 410] on div "Agentic RCM Eligibility (50-80% coverage)" at bounding box center [1017, 397] width 81 height 51
click at [730, 401] on b "Agentic RCM Eligibility (50-80% coverage) - 1" at bounding box center [686, 397] width 92 height 64
click at [1018, 407] on div "Agentic RCM Eligibility (50-80% coverage)" at bounding box center [1017, 397] width 81 height 51
click at [682, 403] on b "Agentic RCM Eligibility (50-80% coverage) - 1" at bounding box center [686, 397] width 92 height 64
click at [1051, 395] on div "Agentic RCM Eligibility (50-80% coverage)" at bounding box center [1017, 397] width 81 height 51
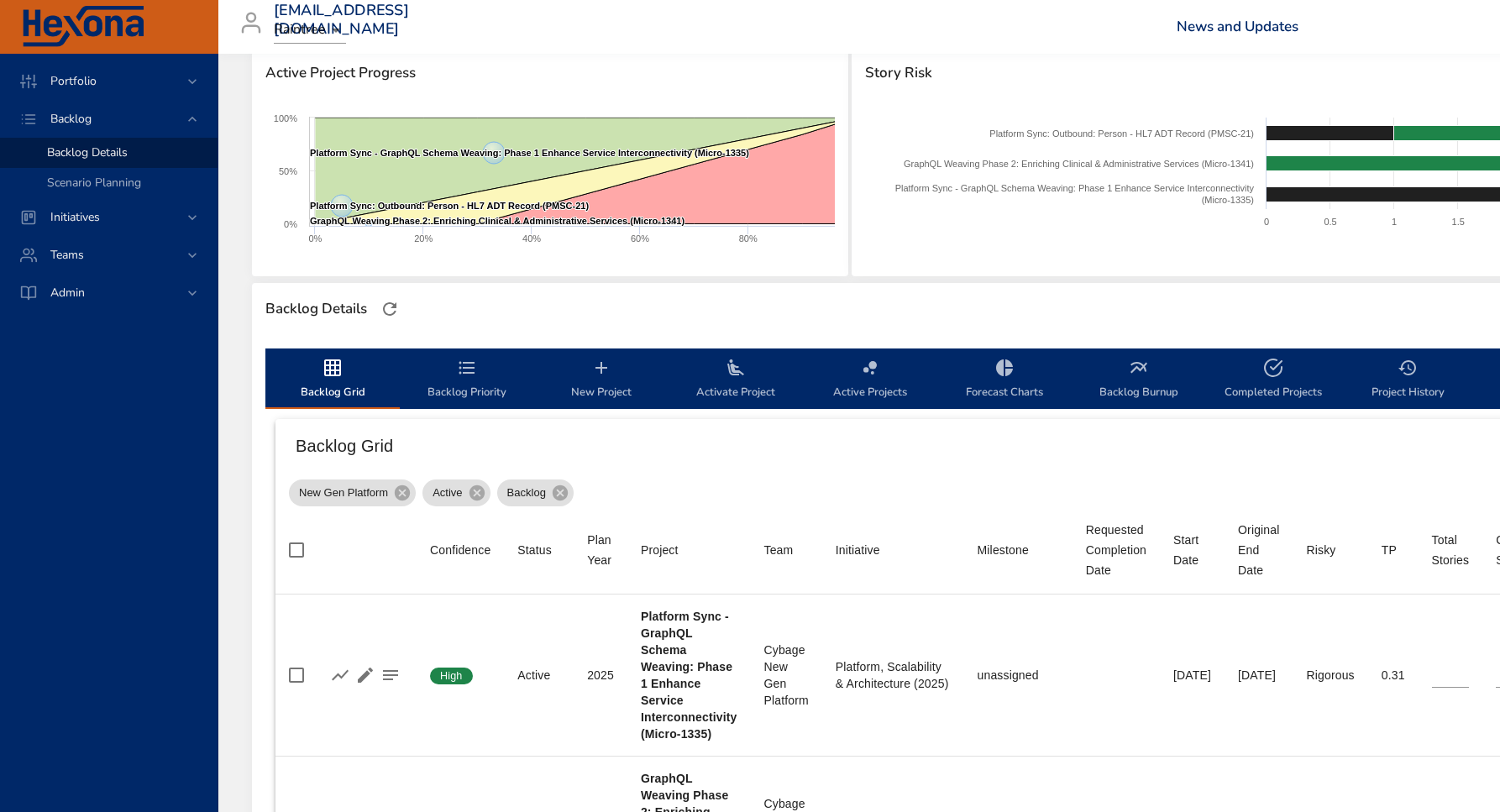
scroll to position [0, 0]
